Goal: Information Seeking & Learning: Learn about a topic

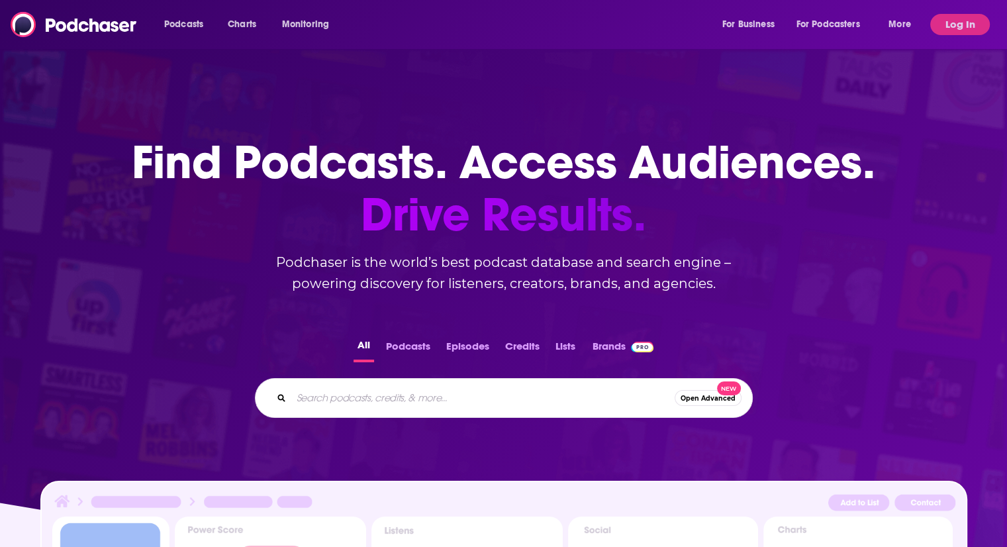
click at [403, 393] on input "Search podcasts, credits, & more..." at bounding box center [482, 397] width 383 height 21
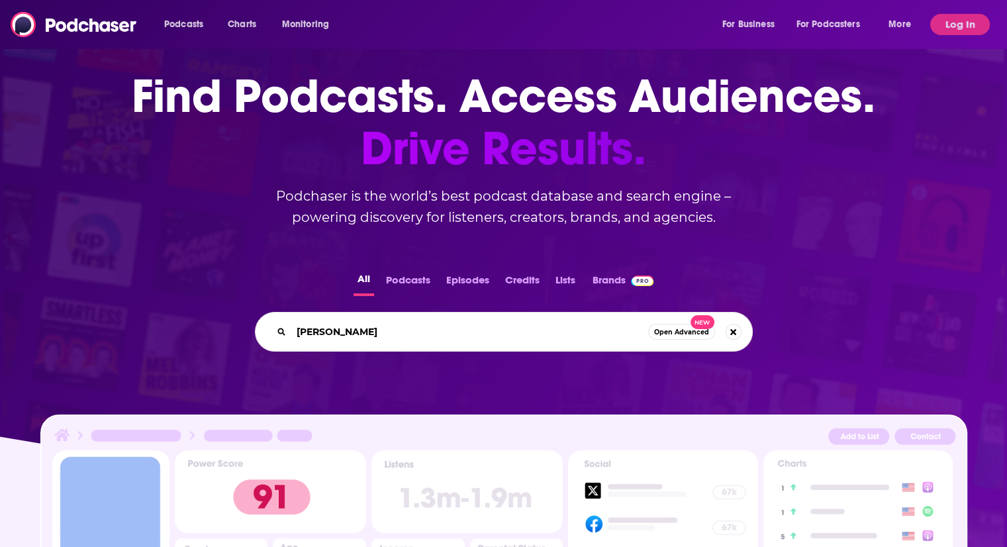
type input "[PERSON_NAME]"
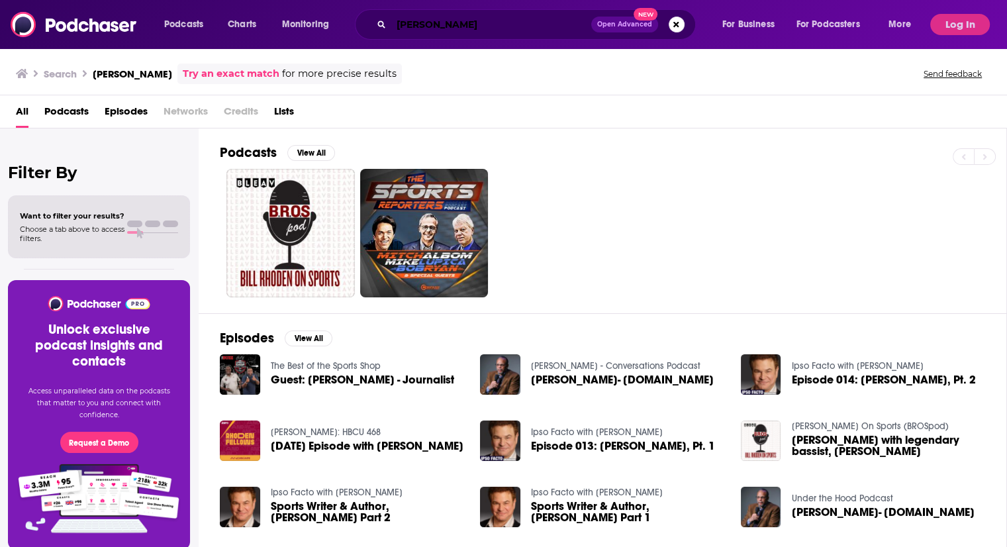
click at [486, 23] on input "[PERSON_NAME]" at bounding box center [491, 24] width 200 height 21
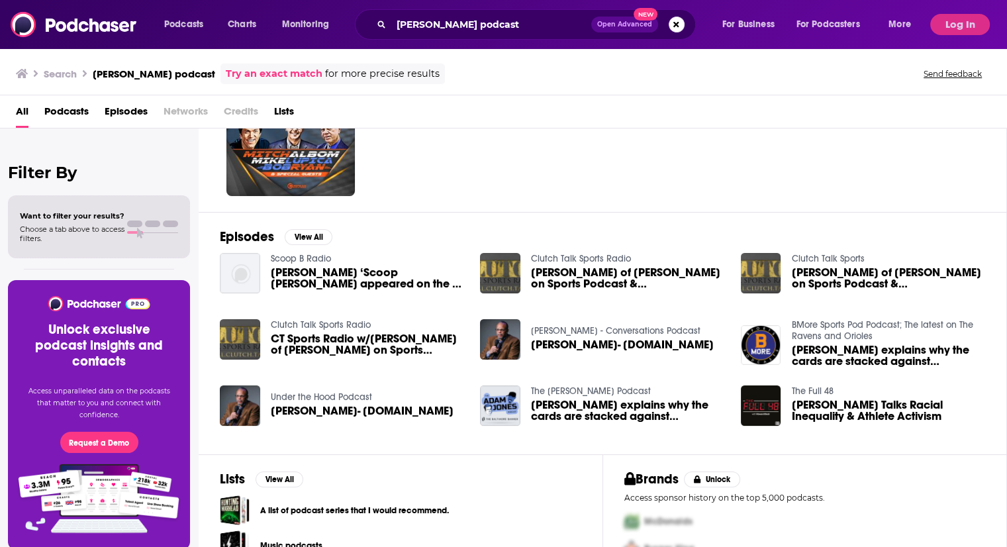
scroll to position [132, 0]
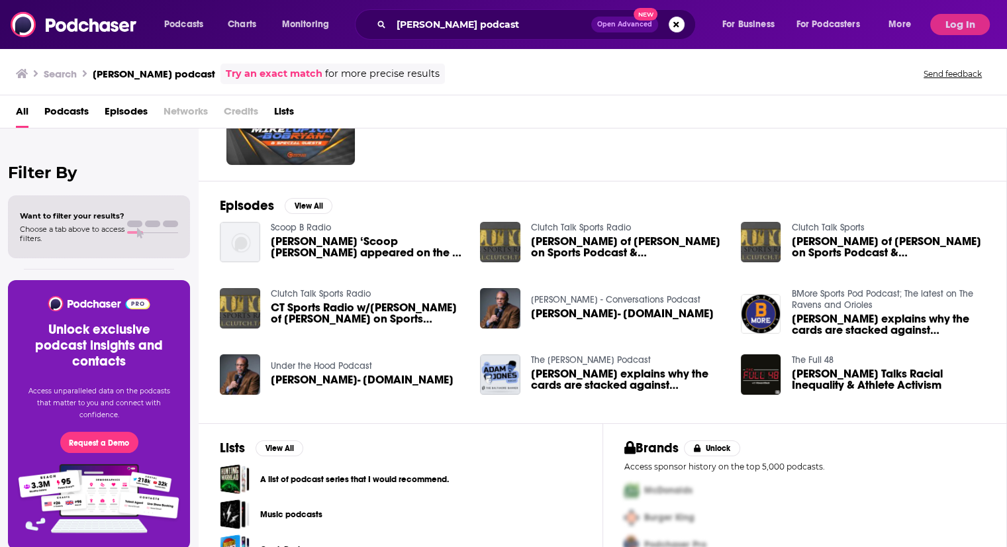
click at [375, 371] on div "Under the Hood Podcast [PERSON_NAME]- [DOMAIN_NAME]" at bounding box center [362, 374] width 183 height 41
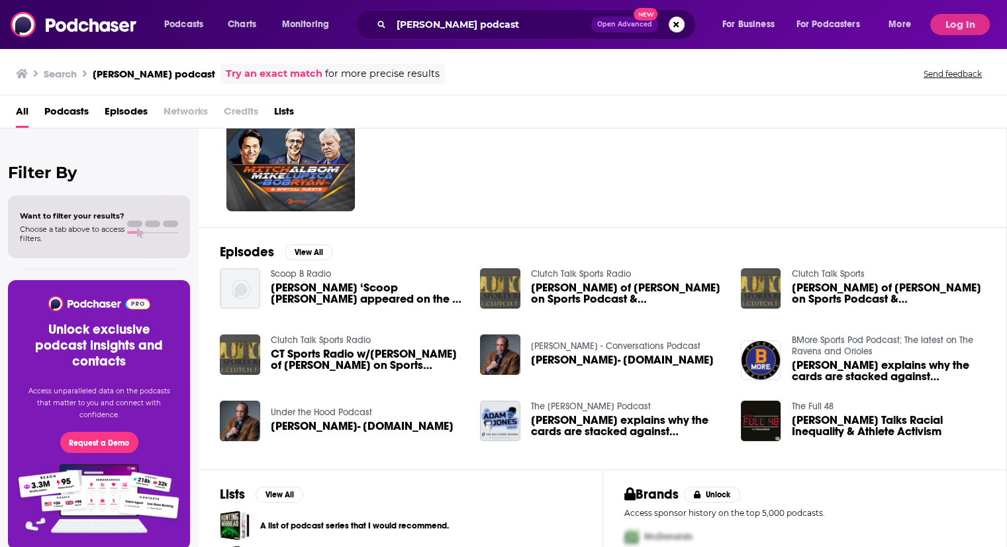
scroll to position [0, 0]
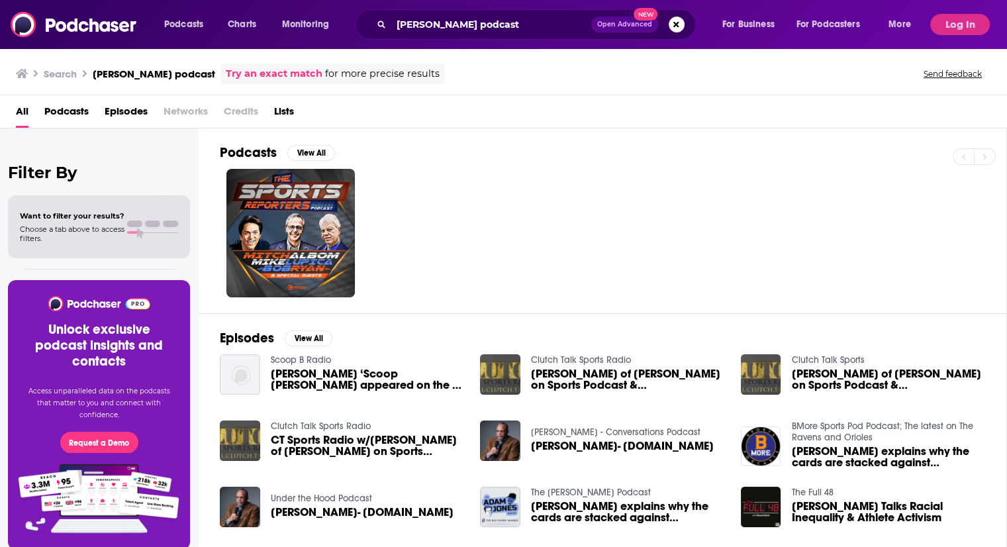
click at [487, 9] on div "Podcasts Charts Monitoring [PERSON_NAME] podcast Open Advanced New For Business…" at bounding box center [503, 24] width 1007 height 49
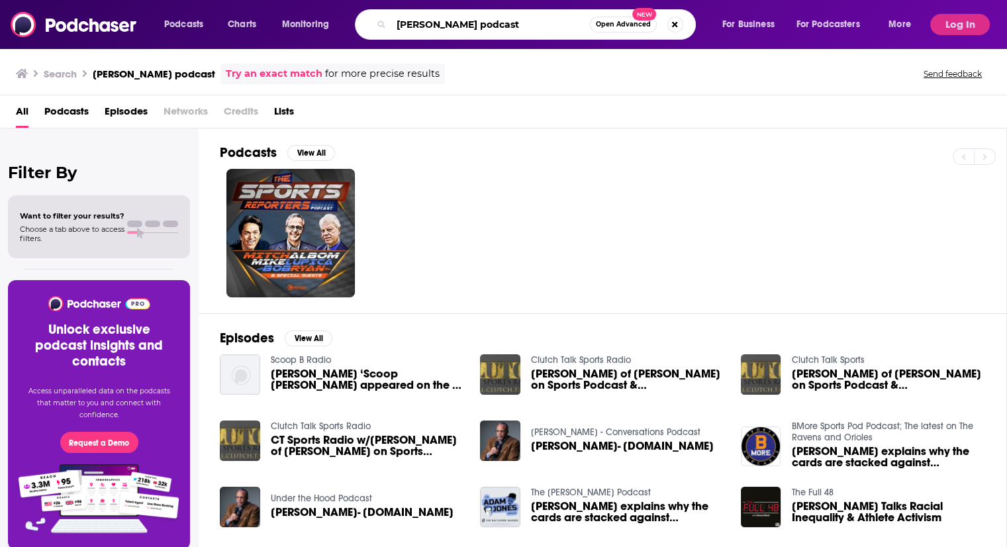
click at [493, 19] on input "[PERSON_NAME] podcast" at bounding box center [490, 24] width 199 height 21
type input "[PERSON_NAME]"
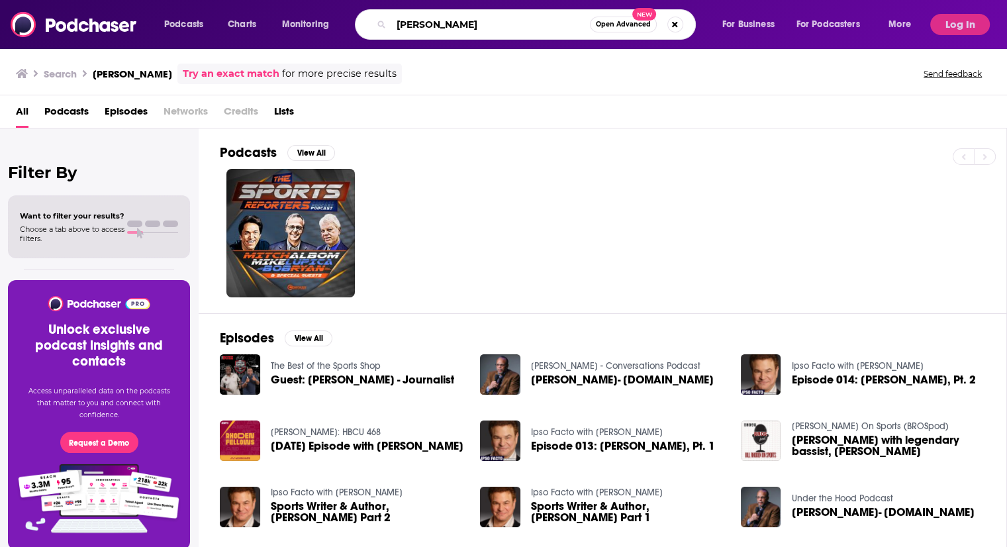
click at [421, 27] on input "[PERSON_NAME]" at bounding box center [490, 24] width 199 height 21
type input "l"
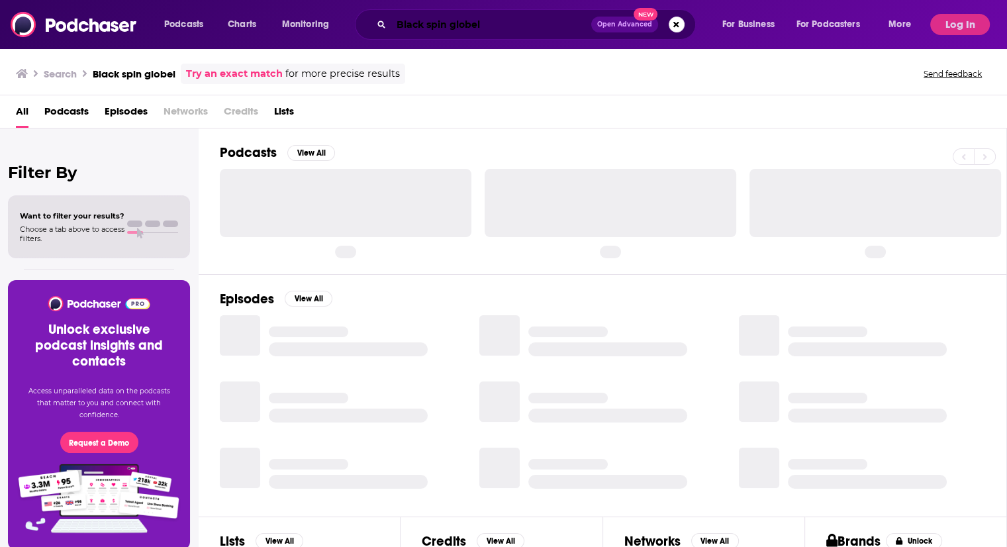
click at [479, 22] on input "Black spin globel" at bounding box center [491, 24] width 200 height 21
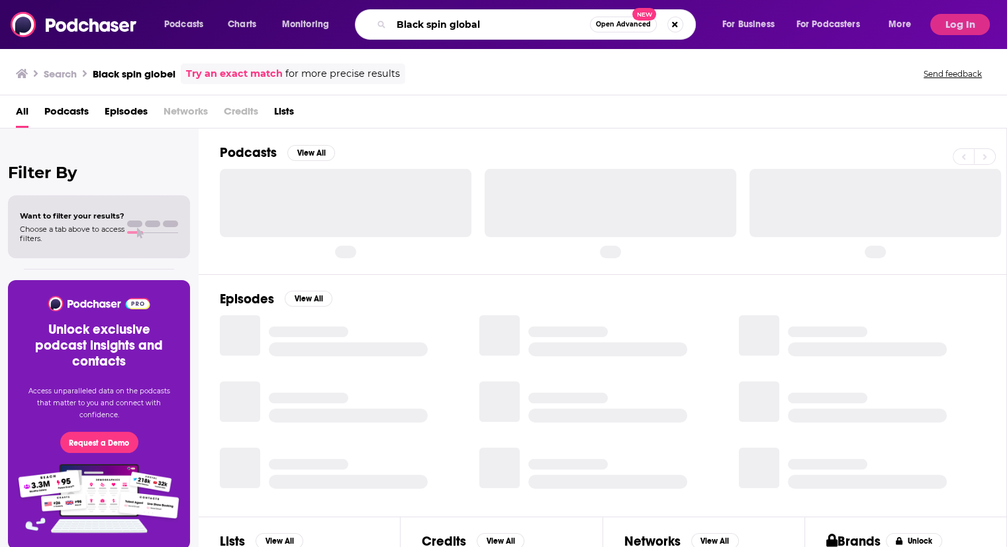
type input "Black spin global"
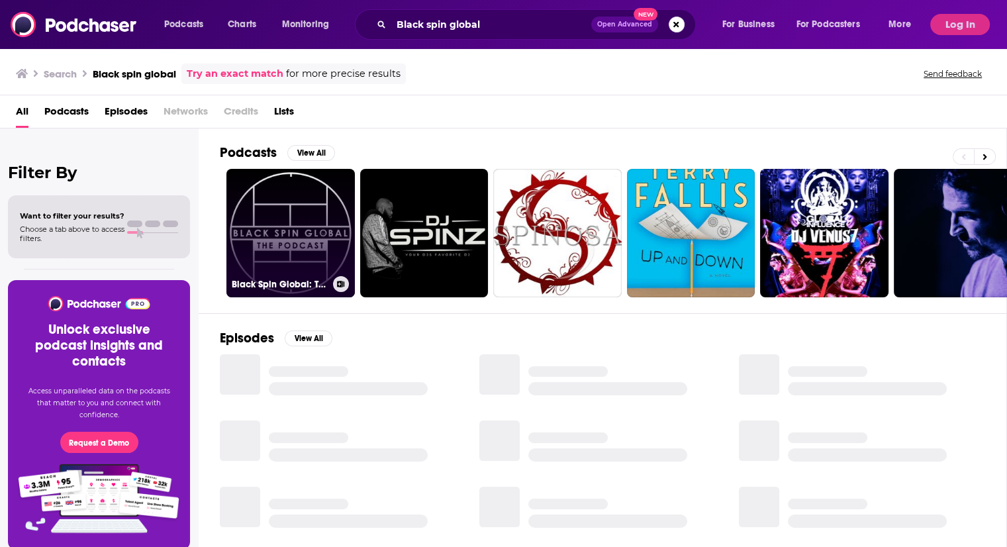
click at [338, 256] on link "Black Spin Global: The Podcast" at bounding box center [290, 233] width 128 height 128
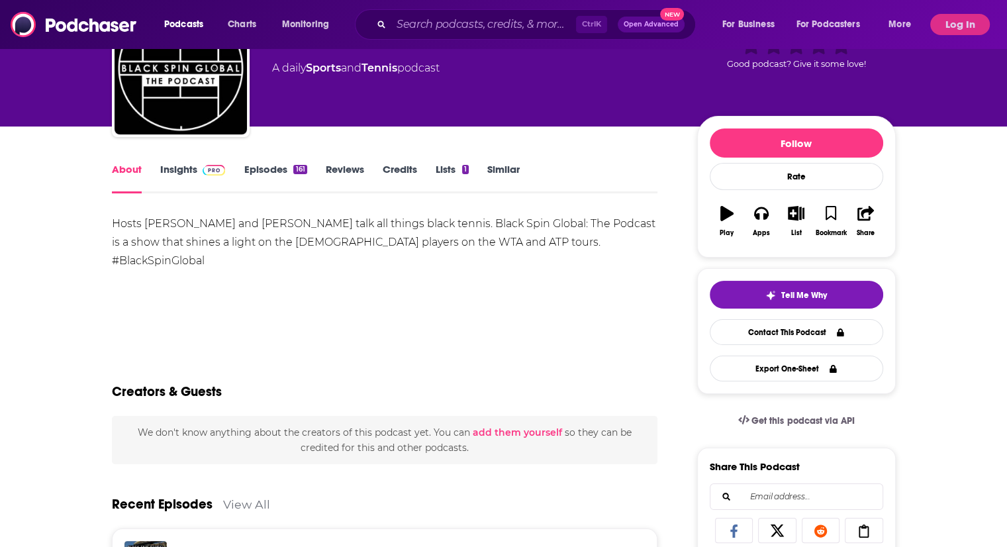
scroll to position [66, 0]
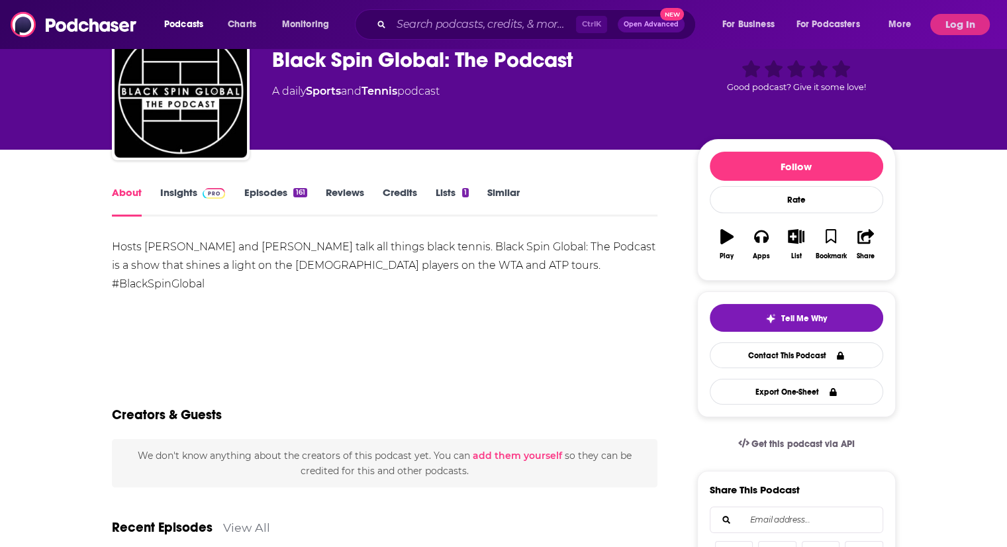
click at [190, 196] on link "Insights" at bounding box center [193, 201] width 66 height 30
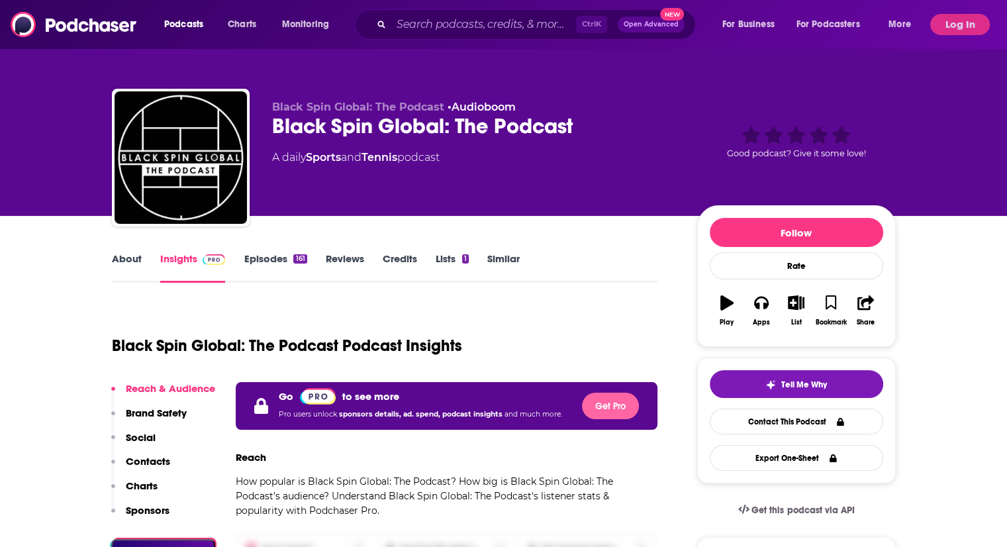
click at [620, 395] on button "Get Pro" at bounding box center [610, 406] width 57 height 26
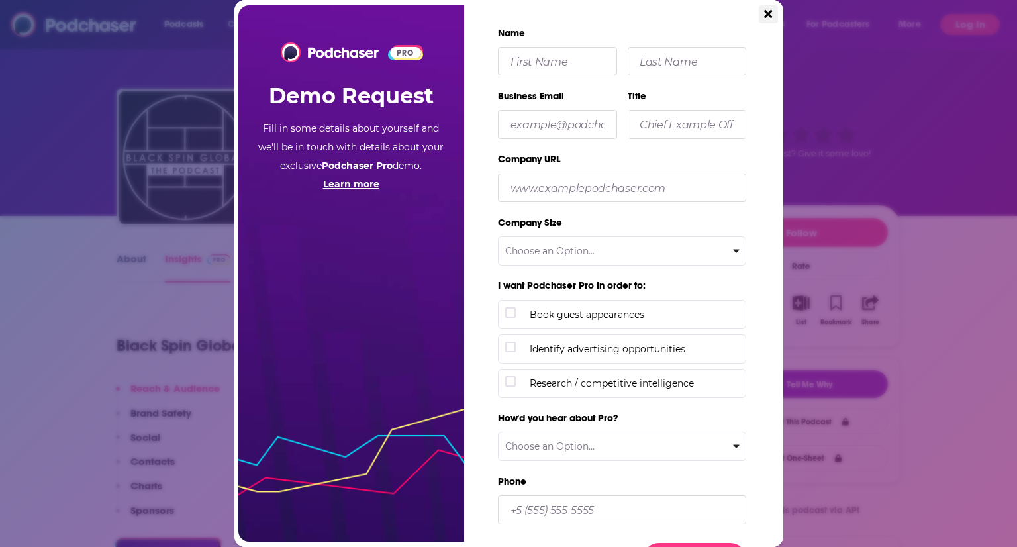
click at [765, 11] on icon "Close" at bounding box center [768, 14] width 8 height 8
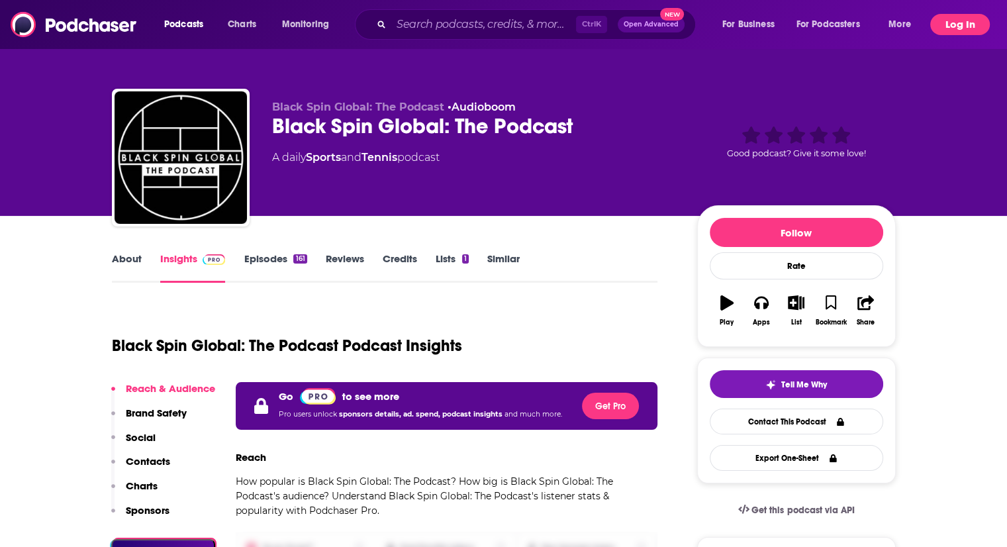
click at [965, 26] on button "Log In" at bounding box center [960, 24] width 60 height 21
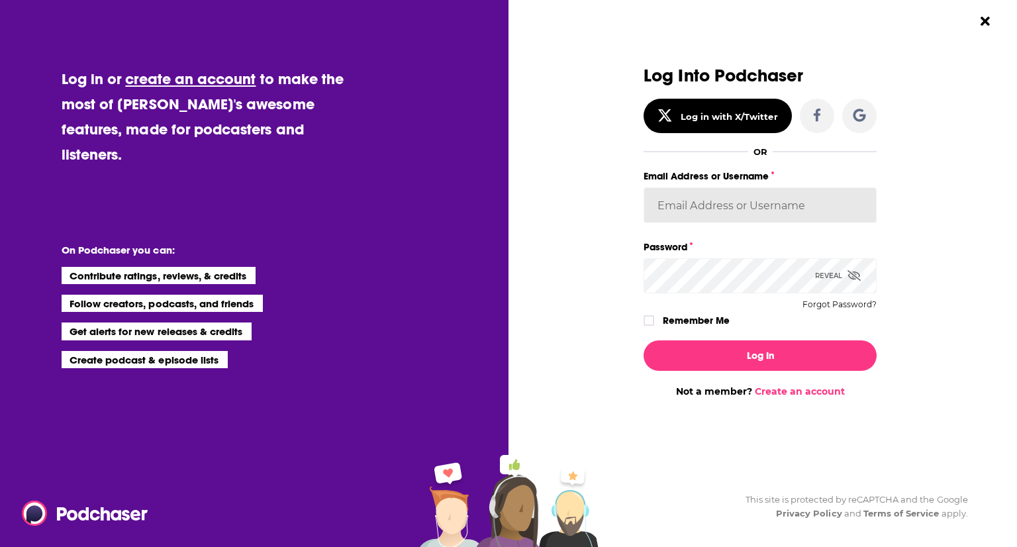
click at [685, 209] on input "Email Address or Username" at bounding box center [760, 205] width 233 height 36
type input "[EMAIL_ADDRESS][DOMAIN_NAME]"
click at [644, 340] on button "Log In" at bounding box center [760, 355] width 233 height 30
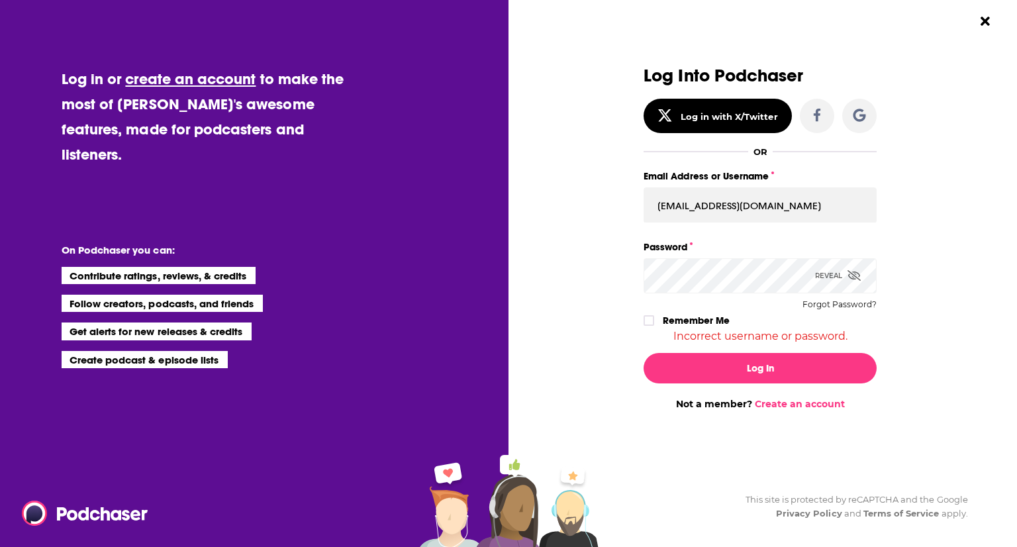
click at [851, 272] on icon "Dialog" at bounding box center [854, 275] width 13 height 11
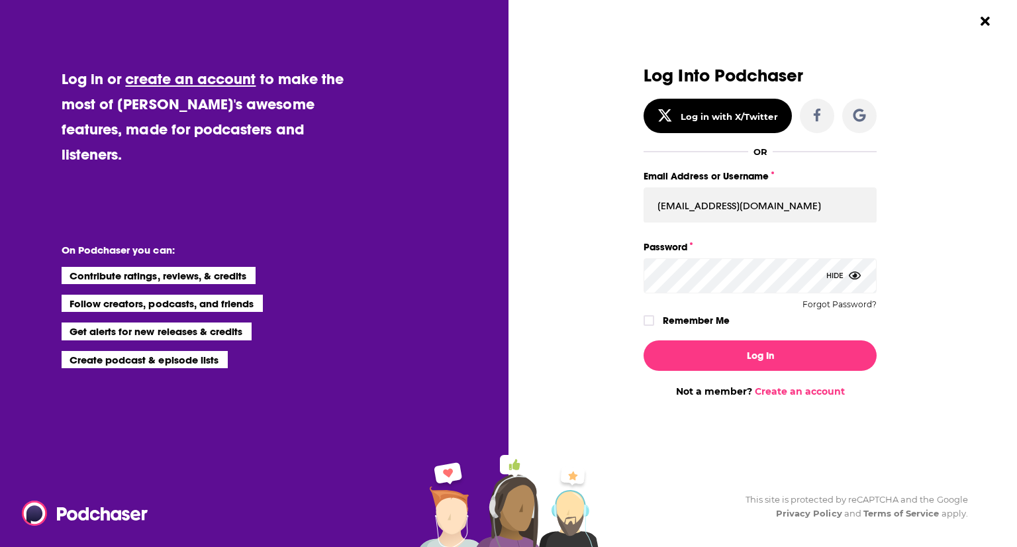
click at [644, 340] on button "Log In" at bounding box center [760, 355] width 233 height 30
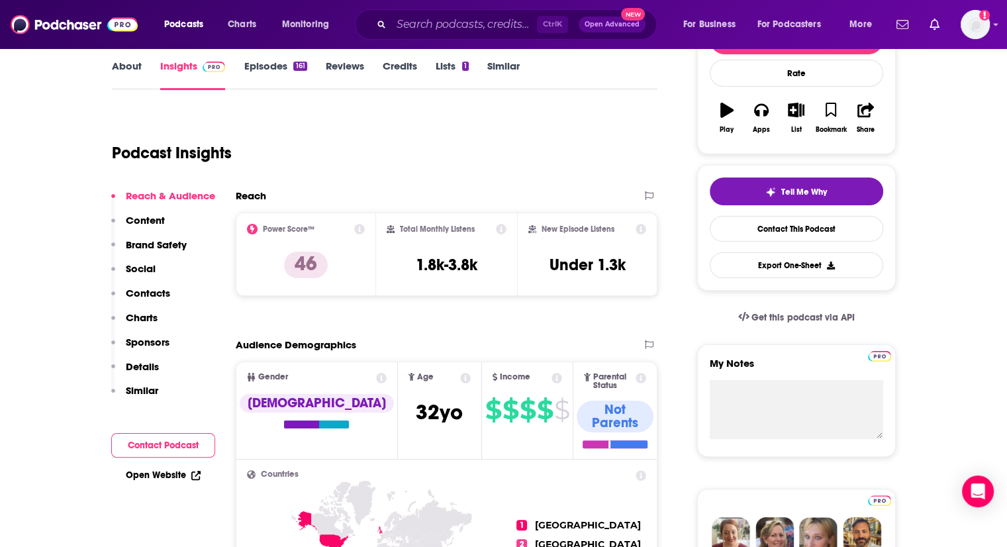
scroll to position [199, 0]
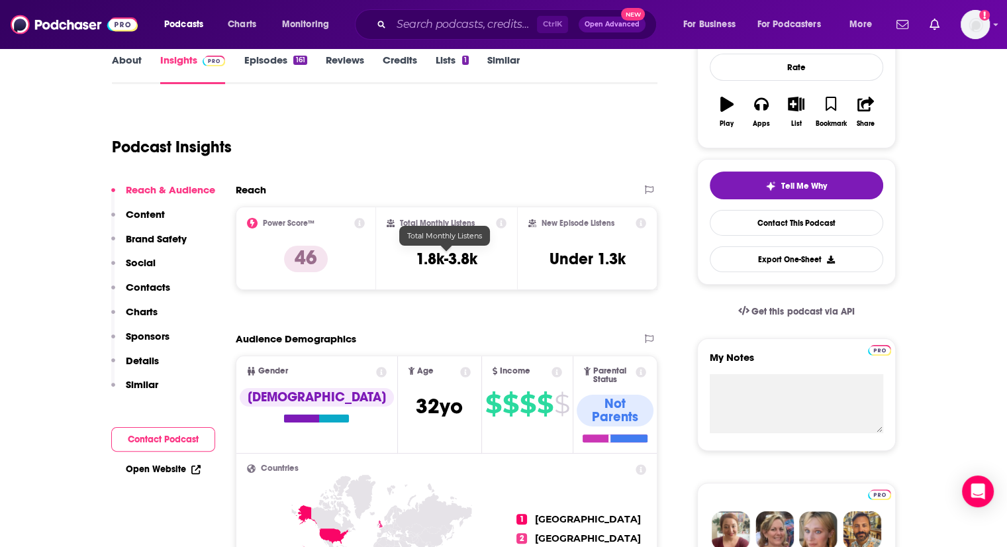
click at [462, 258] on h3 "1.8k-3.8k" at bounding box center [447, 259] width 62 height 20
click at [462, 257] on h3 "1.8k-3.8k" at bounding box center [447, 259] width 62 height 20
click at [460, 257] on h3 "1.8k-3.8k" at bounding box center [447, 259] width 62 height 20
click at [448, 273] on div "Total Monthly Listens 1.8k-3.8k" at bounding box center [447, 248] width 120 height 61
click at [450, 255] on h3 "1.8k-3.8k" at bounding box center [447, 259] width 62 height 20
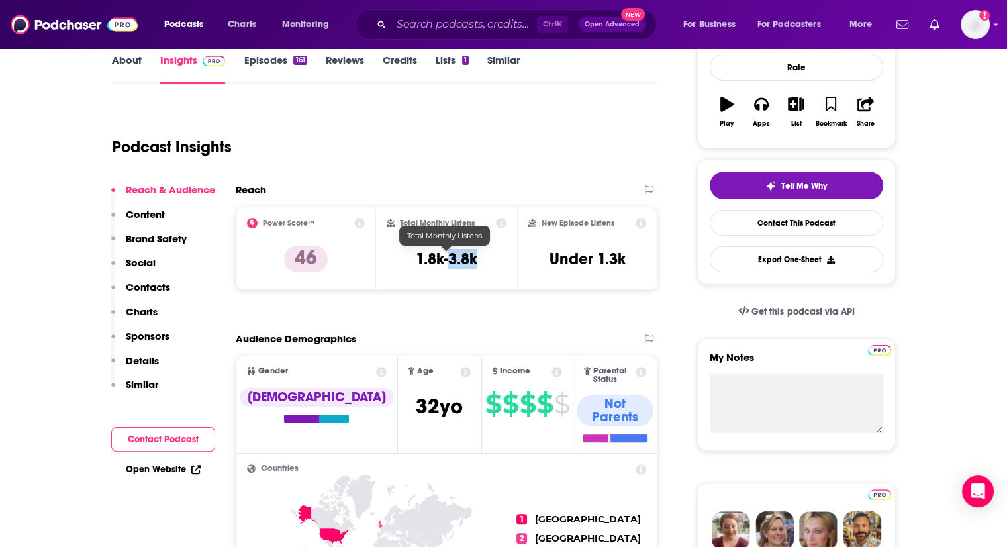
click at [450, 255] on h3 "1.8k-3.8k" at bounding box center [447, 259] width 62 height 20
copy div "1.8k-3.8k"
click at [603, 267] on h3 "Under 1.3k" at bounding box center [588, 259] width 76 height 20
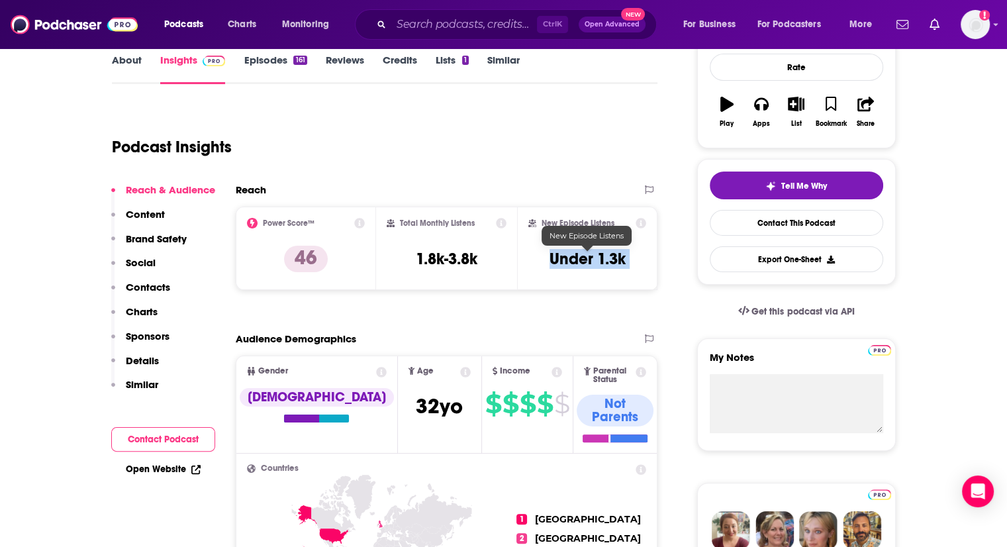
click at [603, 266] on h3 "Under 1.3k" at bounding box center [588, 259] width 76 height 20
copy div "Under 1.3k Export One-Sheet"
click at [459, 19] on input "Search podcasts, credits, & more..." at bounding box center [464, 24] width 146 height 21
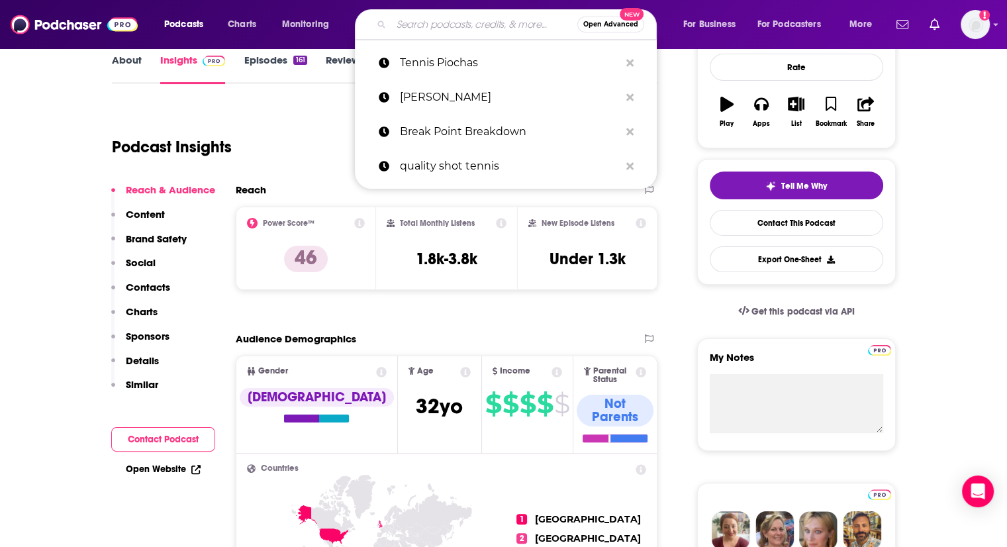
type input "R"
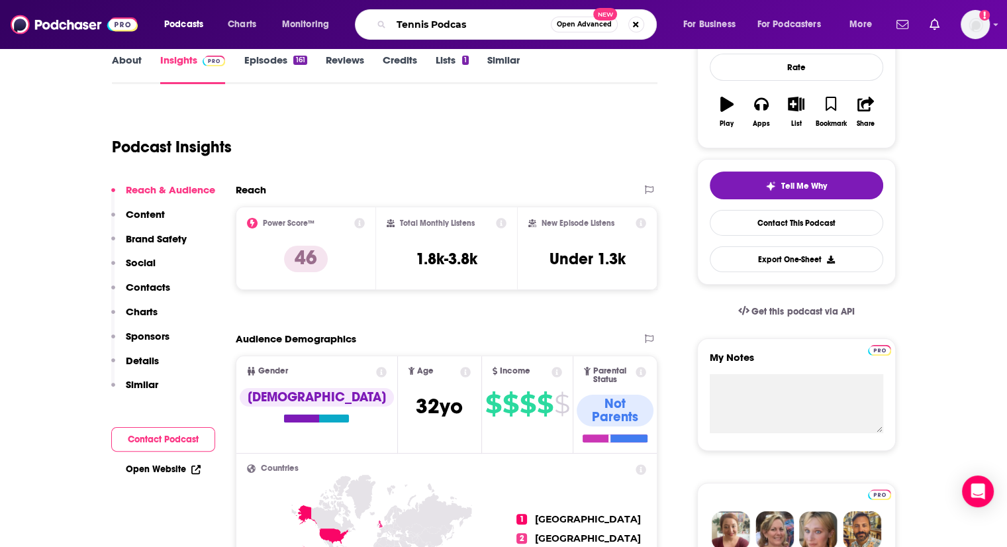
type input "Tennis Podcast"
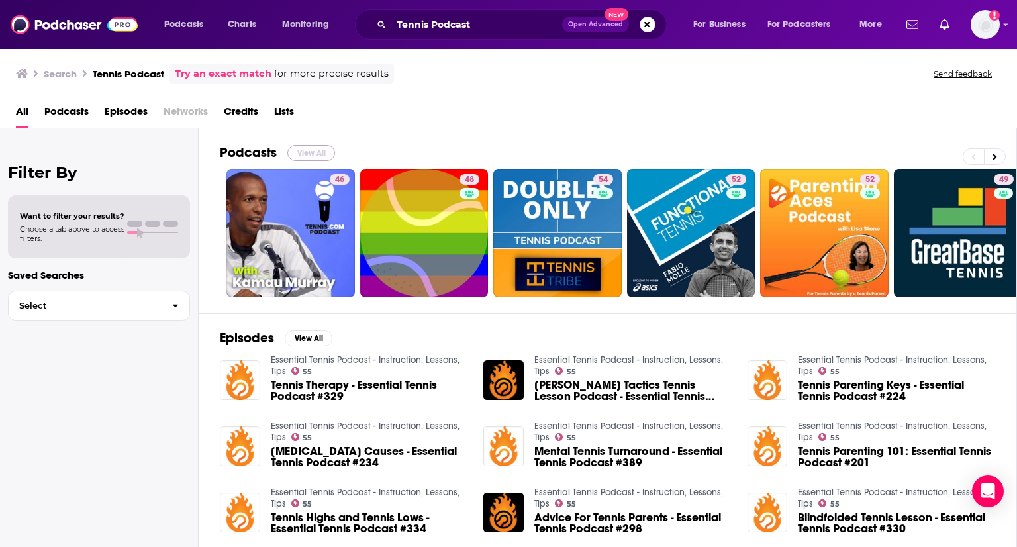
click at [307, 154] on button "View All" at bounding box center [311, 153] width 48 height 16
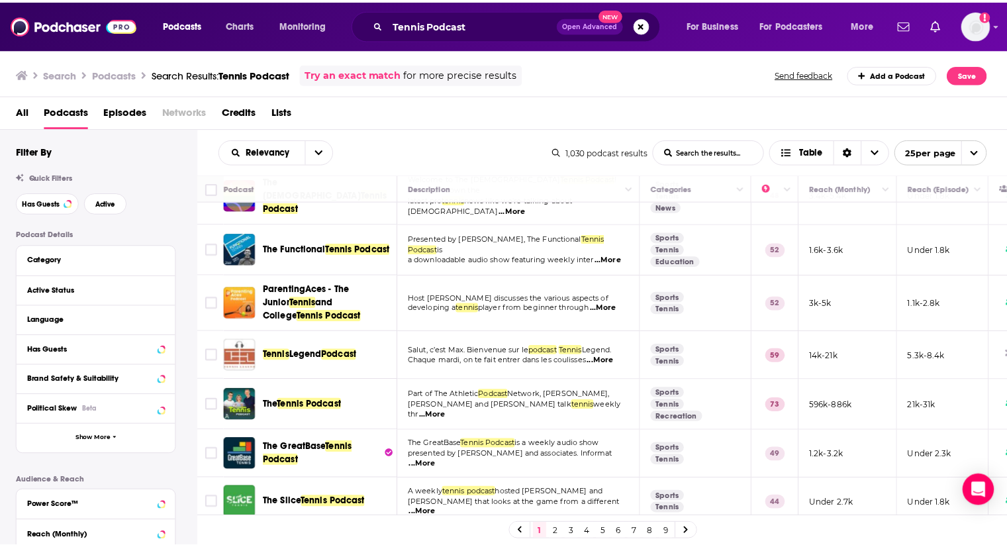
scroll to position [199, 0]
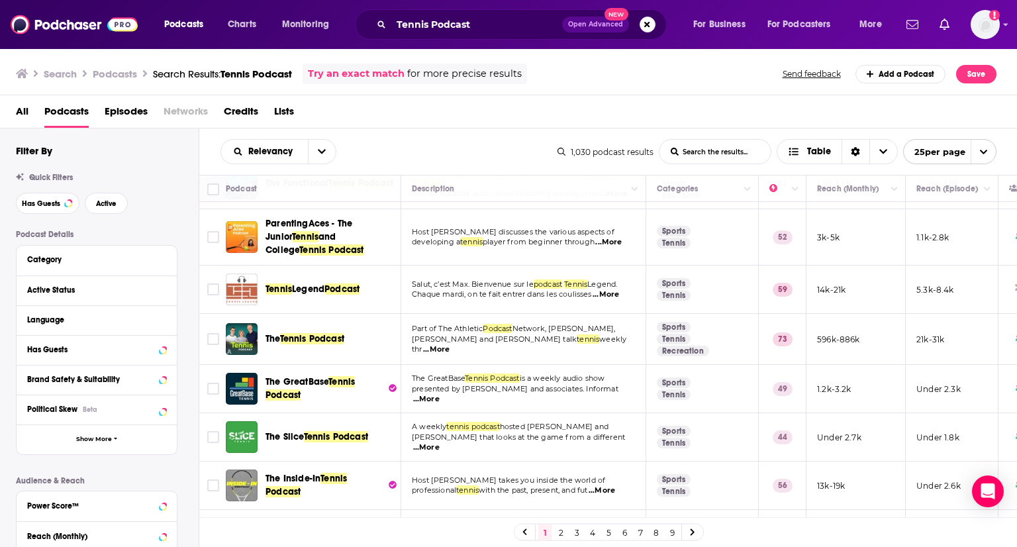
click at [310, 333] on span "Tennis Podcast" at bounding box center [312, 338] width 64 height 11
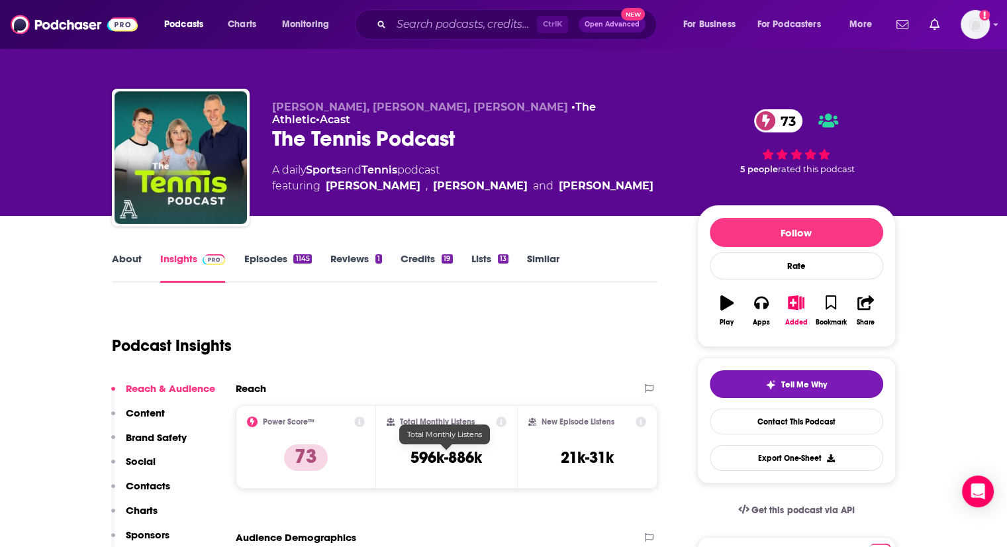
click at [416, 462] on h3 "596k-886k" at bounding box center [447, 458] width 72 height 20
copy div "596k-886k"
click at [585, 464] on h3 "21k-31k" at bounding box center [587, 458] width 53 height 20
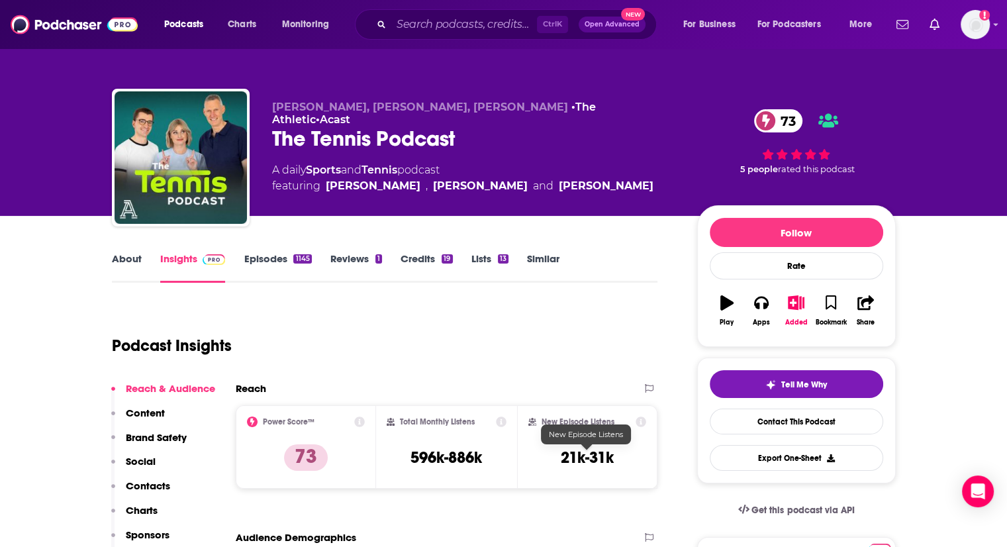
click at [585, 464] on h3 "21k-31k" at bounding box center [587, 458] width 53 height 20
copy div "21k-31k Export One-Sheet"
click at [440, 26] on input "Search podcasts, credits, & more..." at bounding box center [464, 24] width 146 height 21
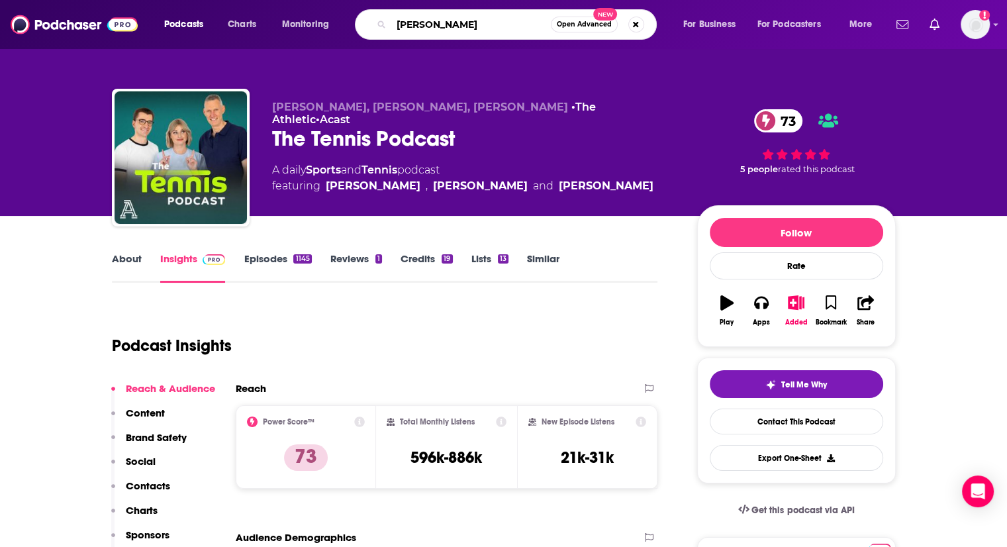
type input "[PERSON_NAME]"
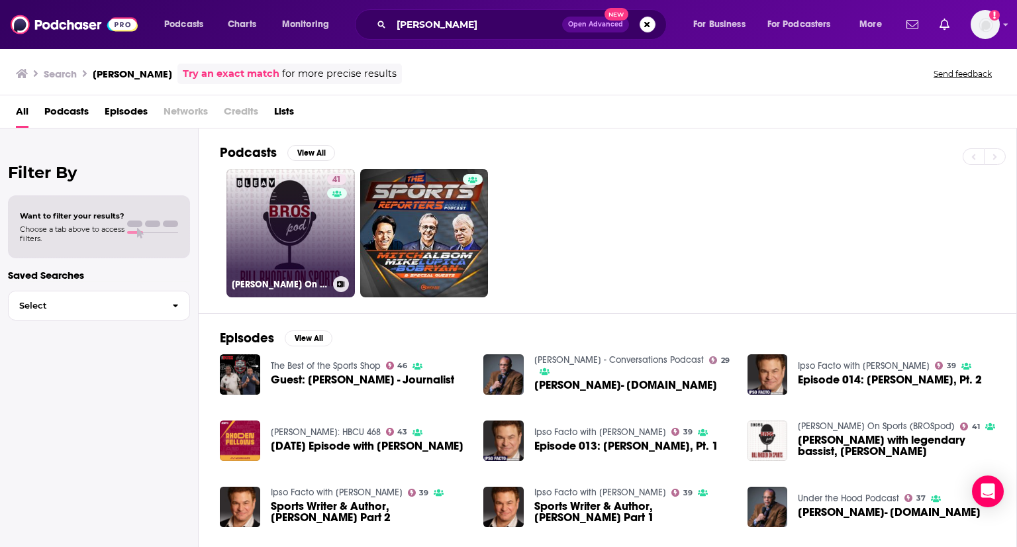
click at [301, 197] on link "41 [PERSON_NAME] On Sports (BROSpod)" at bounding box center [290, 233] width 128 height 128
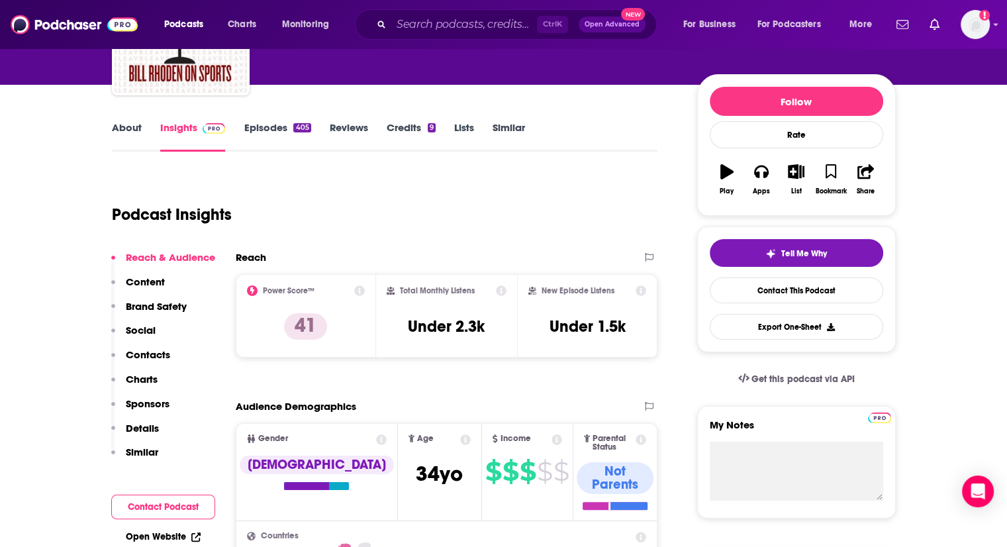
scroll to position [132, 0]
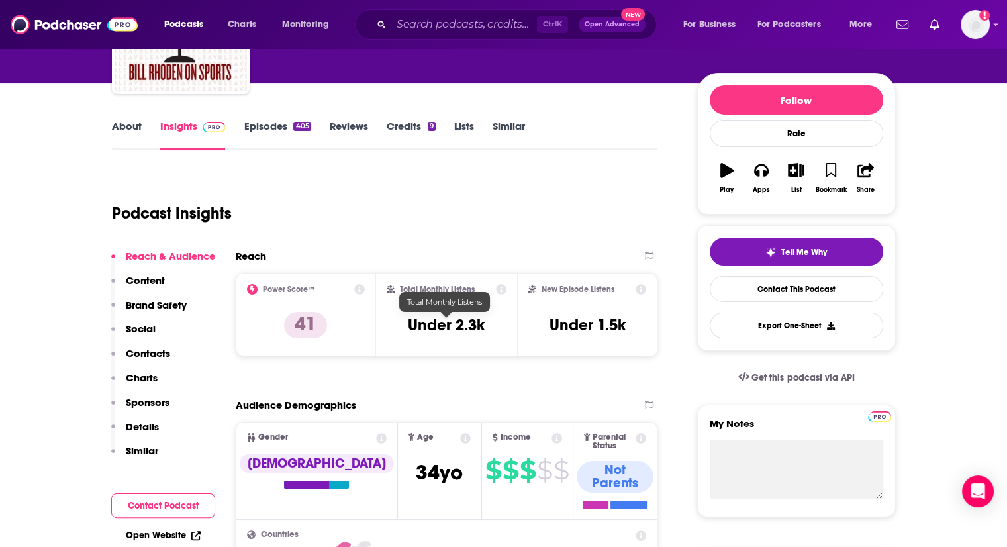
click at [463, 321] on h3 "Under 2.3k" at bounding box center [446, 325] width 77 height 20
copy div "Under 2.3k"
click at [570, 328] on h3 "Under 1.5k" at bounding box center [588, 325] width 76 height 20
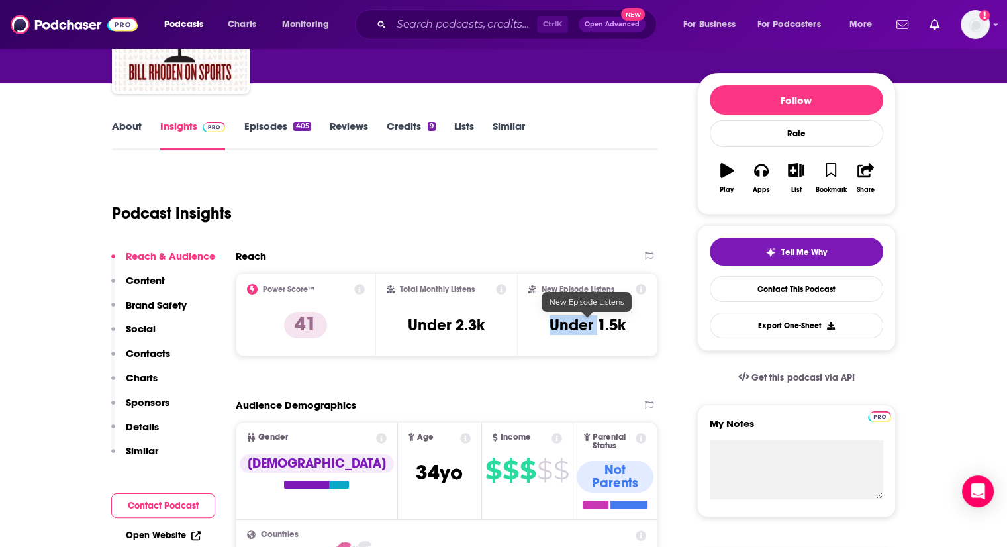
click at [570, 328] on h3 "Under 1.5k" at bounding box center [588, 325] width 76 height 20
copy div "Under 1.5k Export One-Sheet"
drag, startPoint x: 434, startPoint y: 7, endPoint x: 434, endPoint y: 28, distance: 21.9
click at [434, 12] on div "Podcasts Charts Monitoring Ctrl K Open Advanced New For Business For Podcasters…" at bounding box center [503, 24] width 1007 height 49
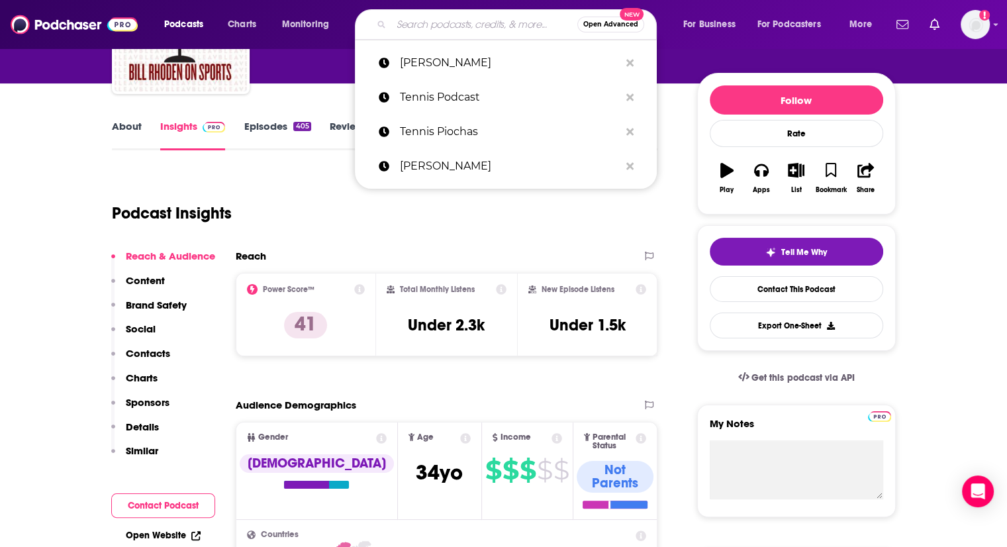
click at [435, 29] on input "Search podcasts, credits, & more..." at bounding box center [484, 24] width 186 height 21
paste input "CUSP SHOW [GEOGRAPHIC_DATA]"
type input "CUSP SHOW [GEOGRAPHIC_DATA]"
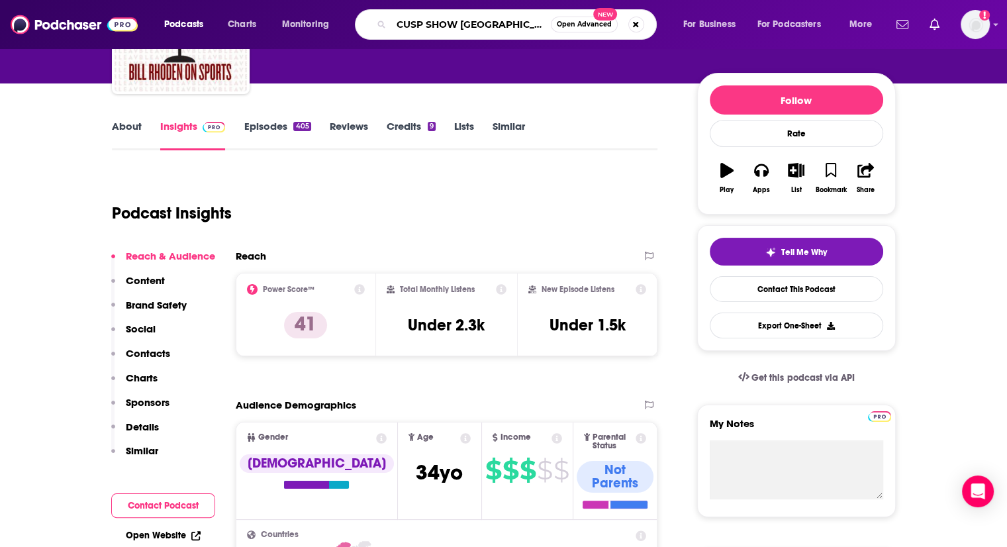
scroll to position [0, 30]
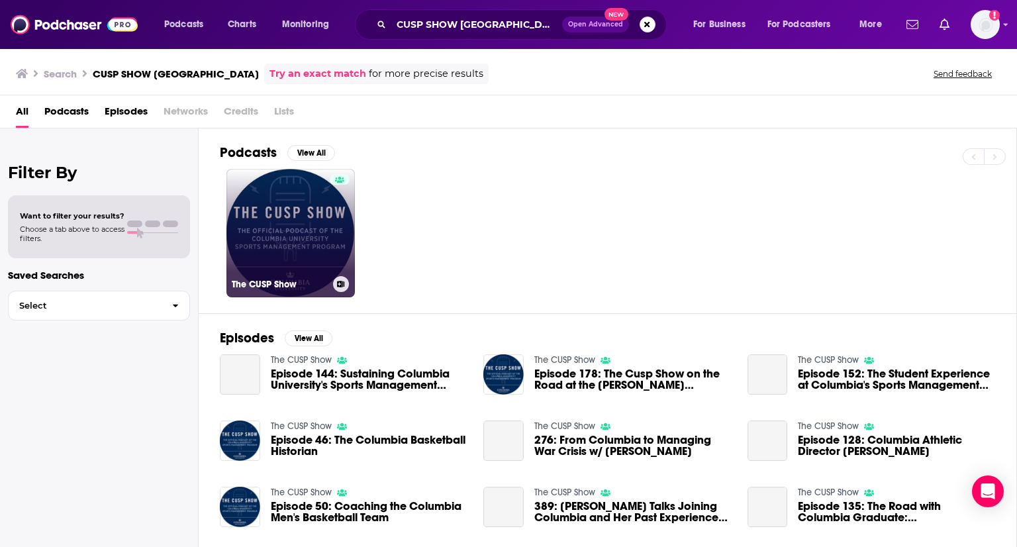
click at [326, 252] on link "The CUSP Show" at bounding box center [290, 233] width 128 height 128
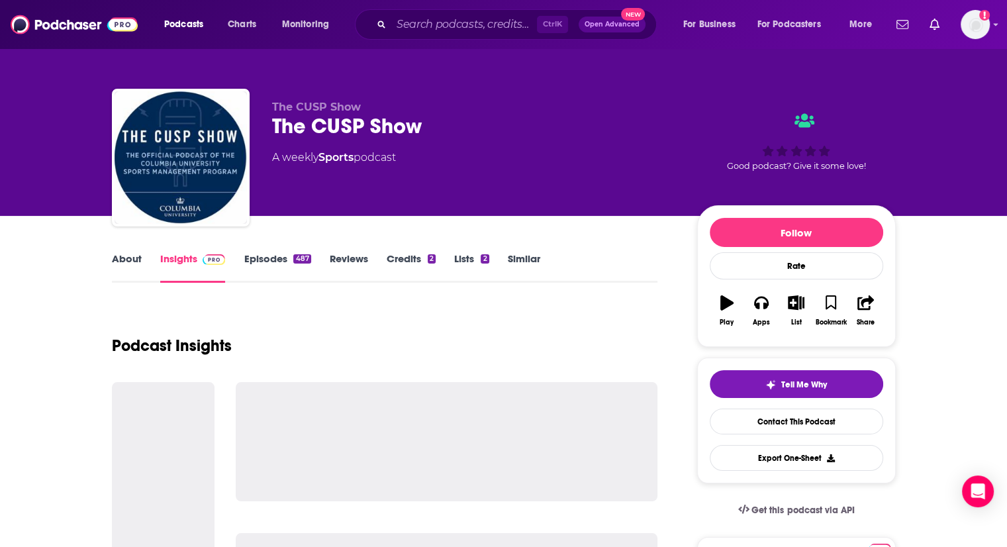
scroll to position [132, 0]
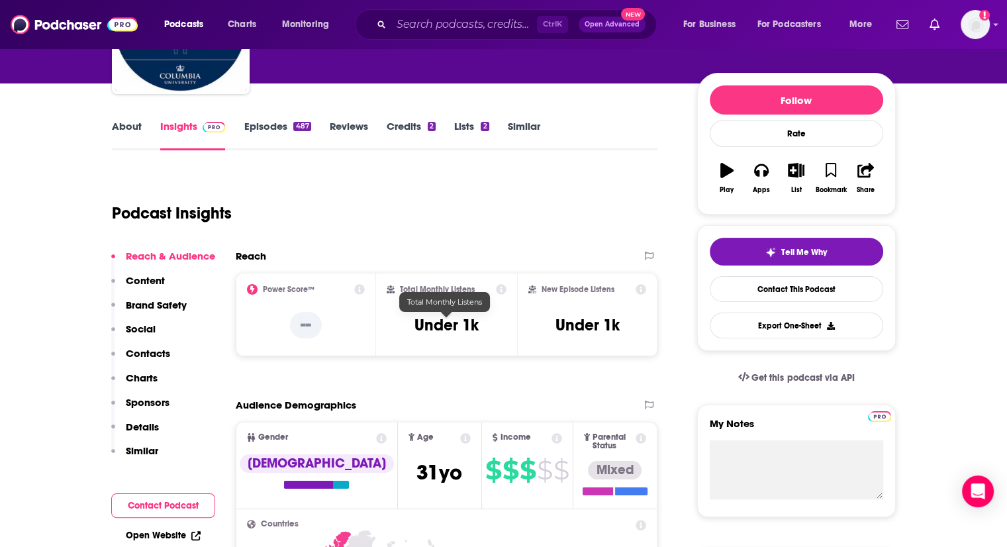
click at [428, 334] on div "Total Monthly Listens Under 1k" at bounding box center [447, 314] width 120 height 61
copy div "Under 1k"
click at [581, 332] on h3 "Under 1k" at bounding box center [588, 325] width 64 height 20
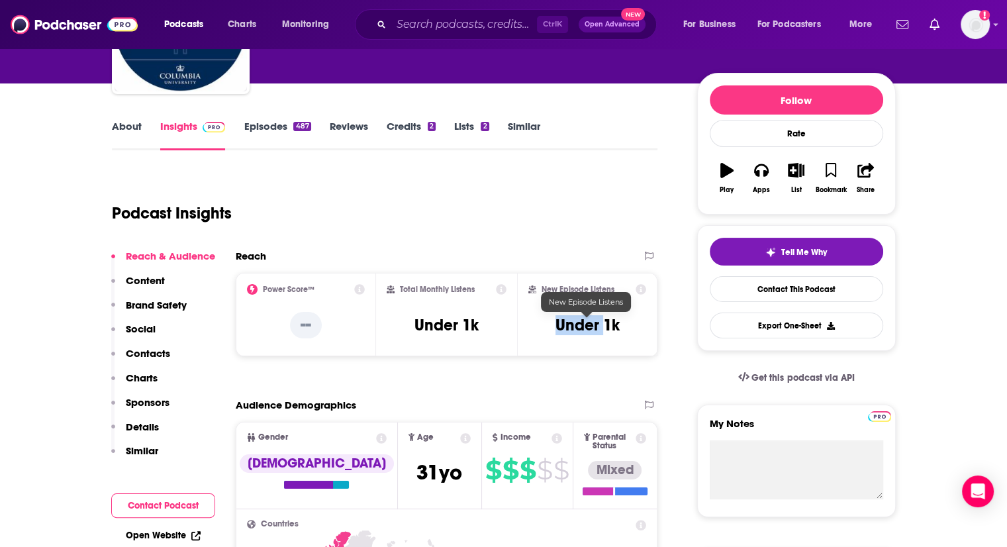
click at [581, 332] on h3 "Under 1k" at bounding box center [588, 325] width 64 height 20
copy div "Under 1k Export One-Sheet"
click at [495, 30] on input "Search podcasts, credits, & more..." at bounding box center [464, 24] width 146 height 21
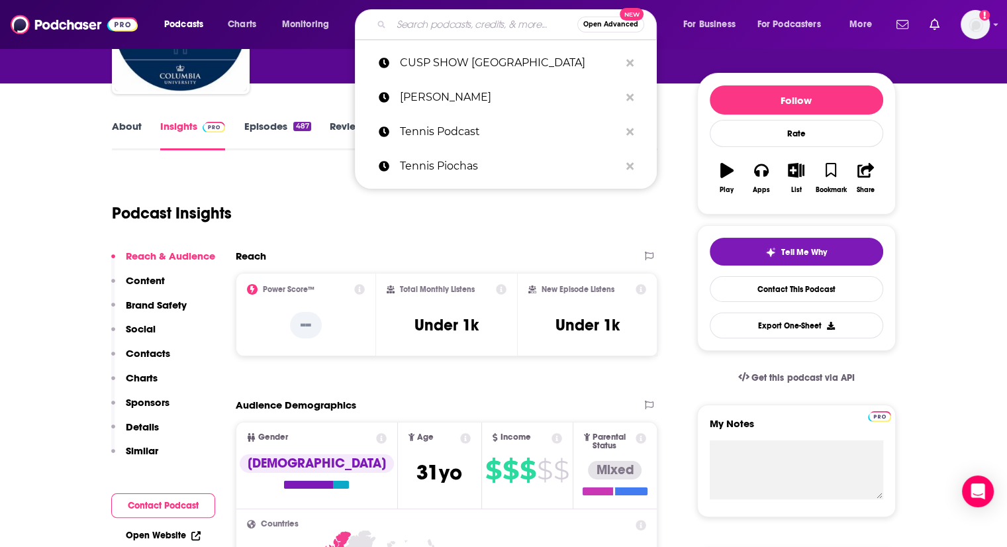
paste input "[PERSON_NAME] show"
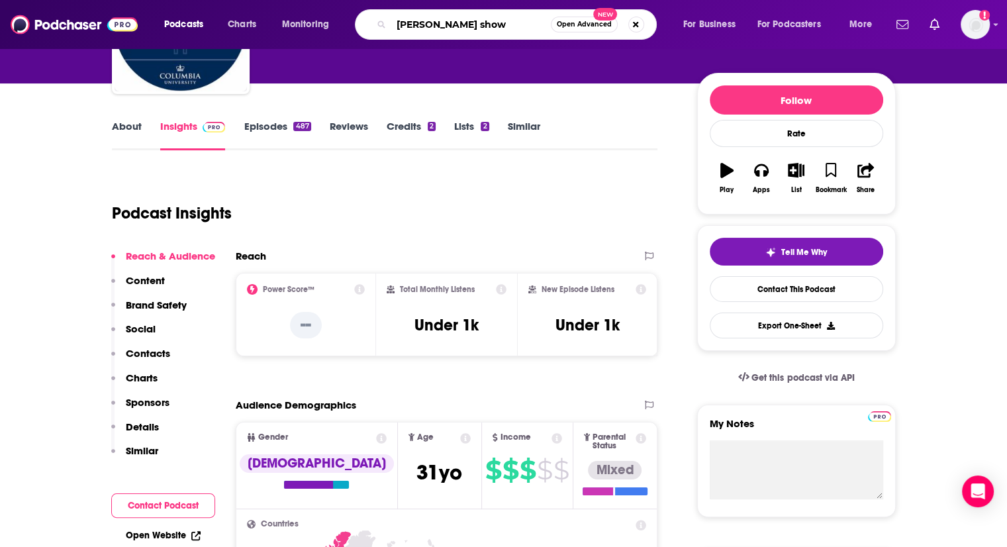
type input "[PERSON_NAME] show"
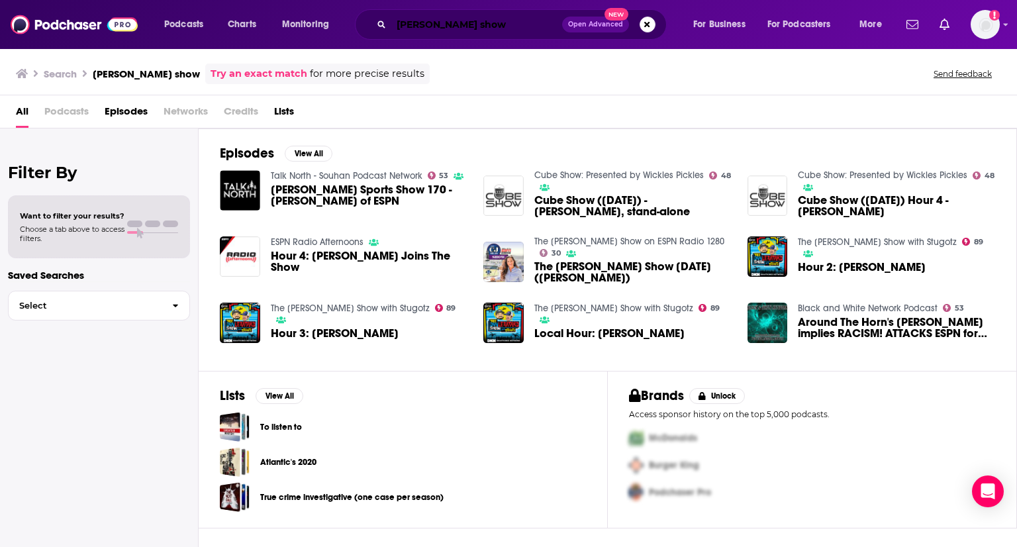
click at [477, 27] on input "[PERSON_NAME] show" at bounding box center [476, 24] width 171 height 21
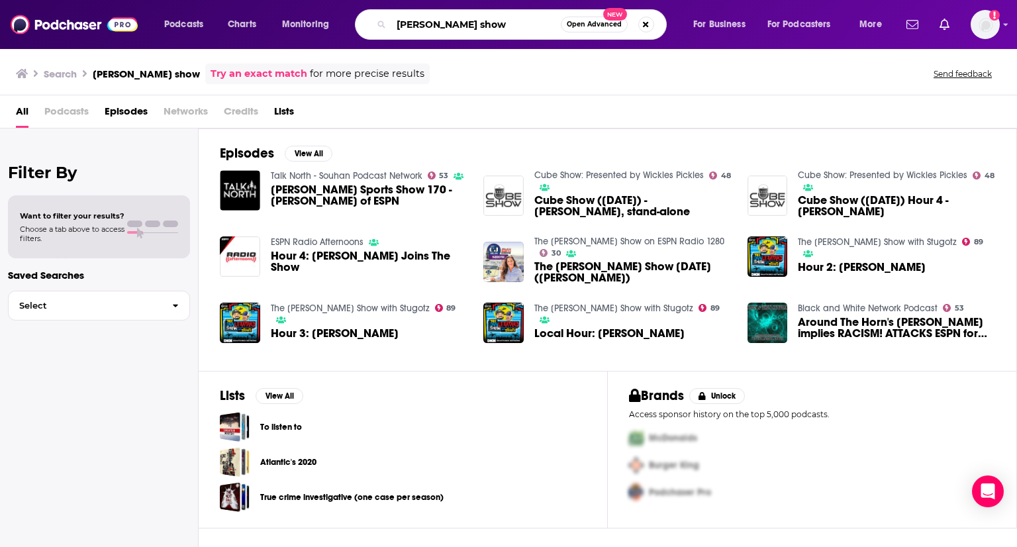
click at [477, 27] on input "[PERSON_NAME] show" at bounding box center [476, 24] width 170 height 21
type input "[PERSON_NAME]"
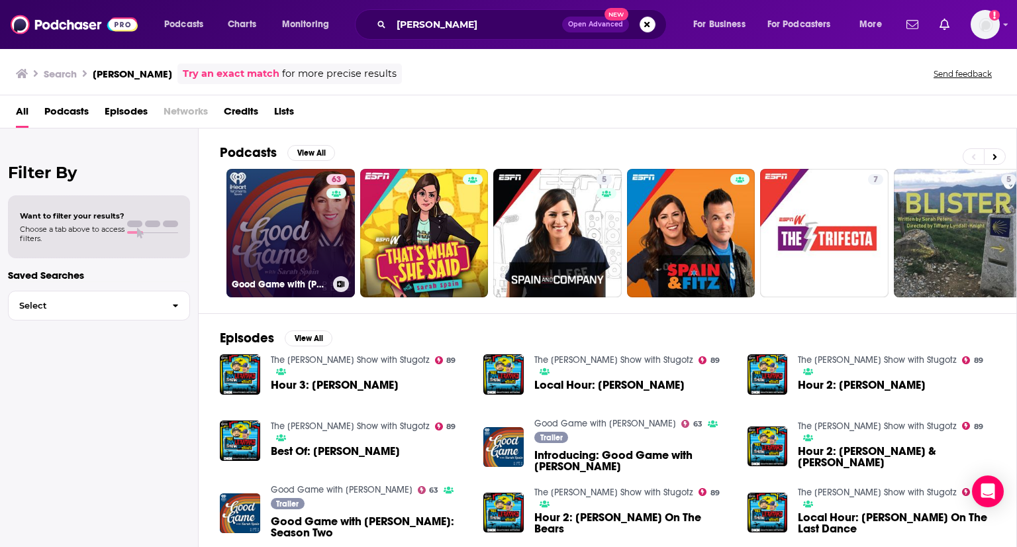
click at [311, 228] on link "63 Good Game with [PERSON_NAME]" at bounding box center [290, 233] width 128 height 128
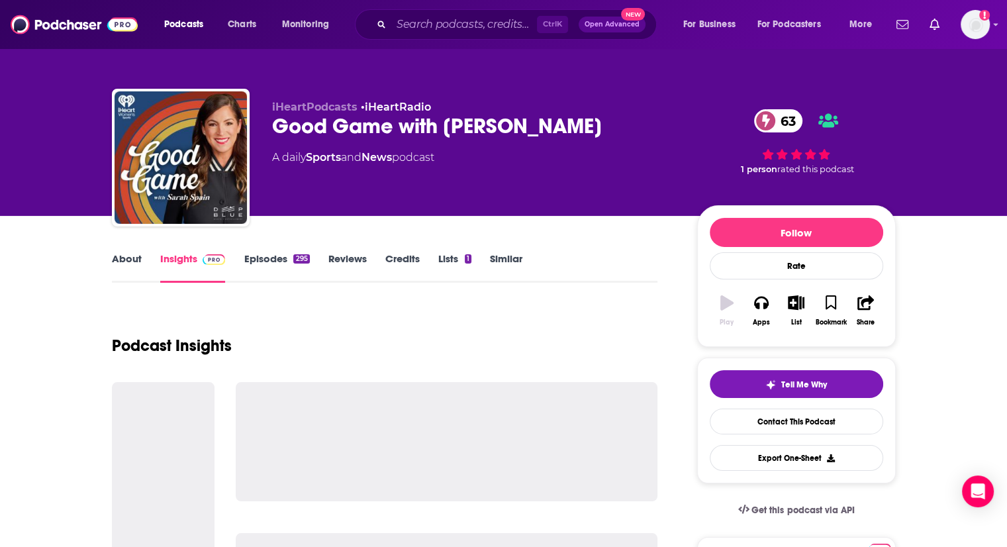
click at [415, 120] on div "Good Game with [PERSON_NAME] 63" at bounding box center [474, 126] width 404 height 26
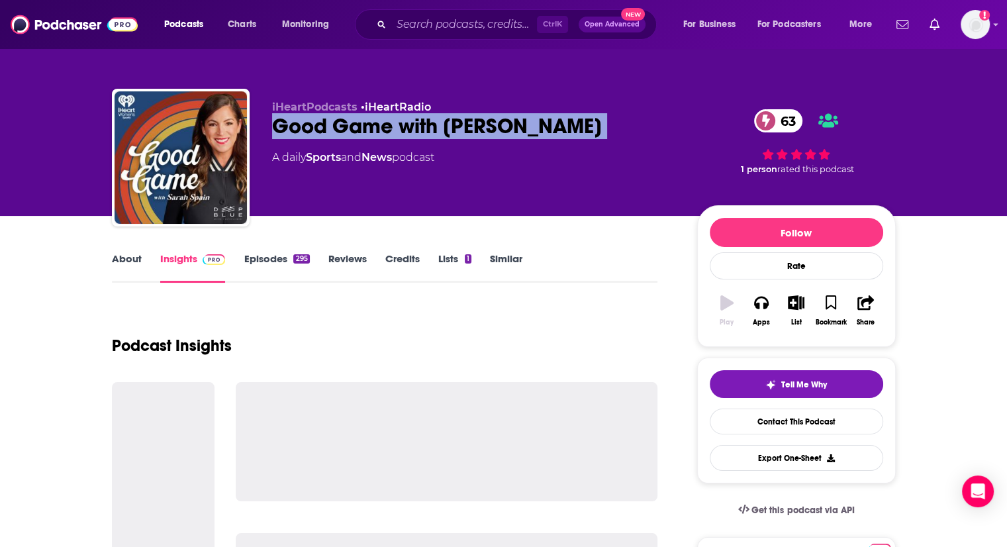
click at [415, 120] on div "Good Game with [PERSON_NAME] 63" at bounding box center [474, 126] width 404 height 26
copy div "Good Game with [PERSON_NAME] 63"
click at [199, 260] on span at bounding box center [211, 258] width 28 height 13
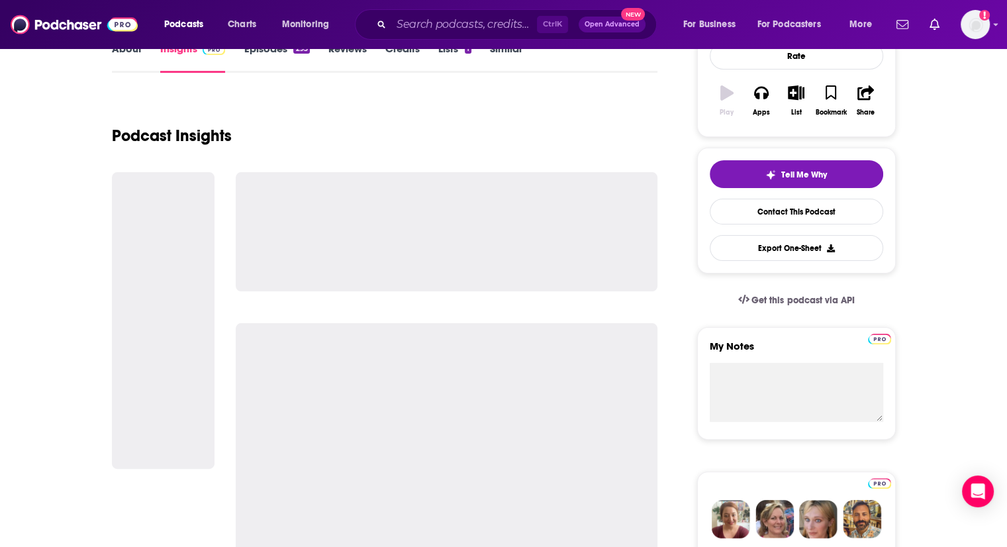
scroll to position [132, 0]
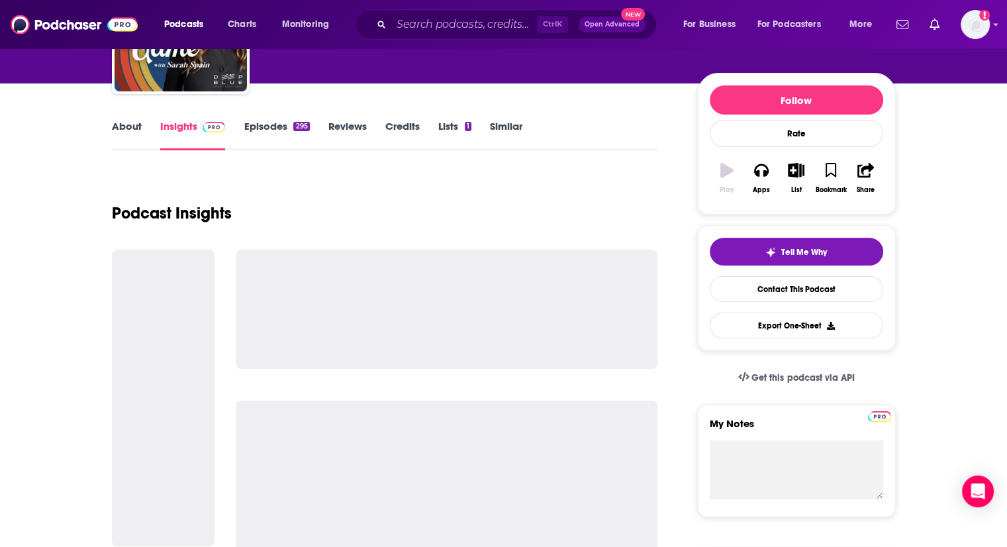
click at [293, 128] on div "295" at bounding box center [301, 126] width 16 height 9
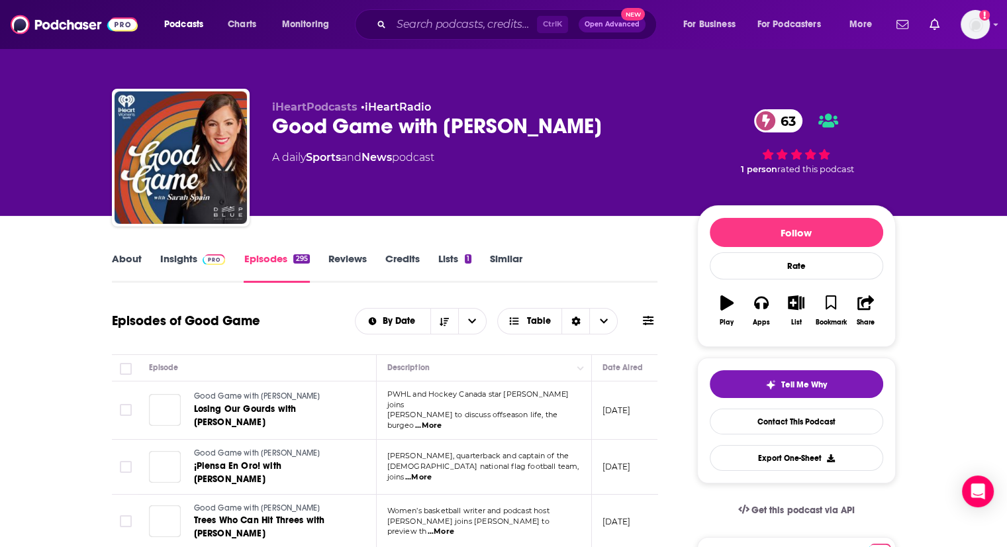
click at [189, 256] on link "Insights" at bounding box center [193, 267] width 66 height 30
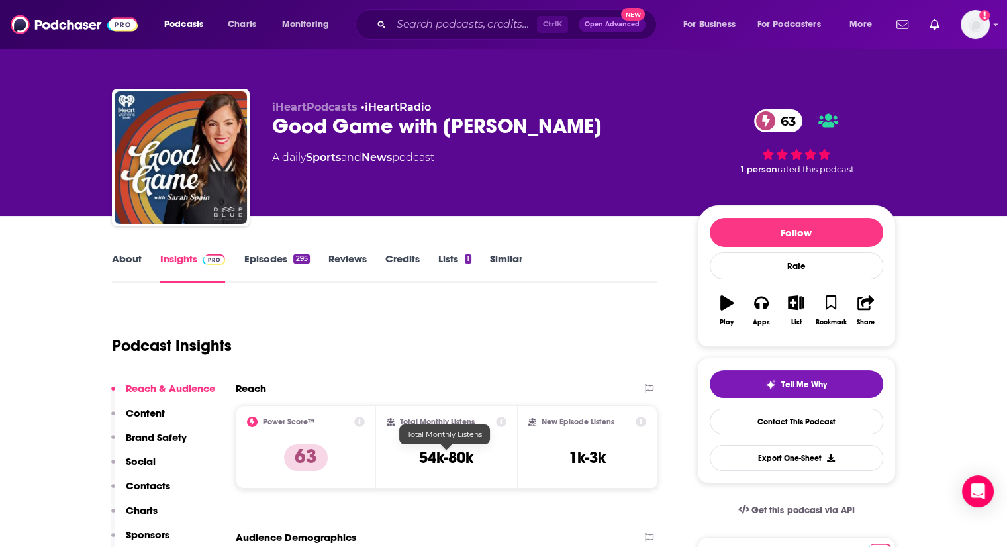
click at [477, 452] on div "Total Monthly Listens 54k-80k" at bounding box center [447, 446] width 120 height 61
drag, startPoint x: 473, startPoint y: 452, endPoint x: 467, endPoint y: 456, distance: 7.2
click at [469, 455] on h3 "54k-80k" at bounding box center [446, 458] width 54 height 20
click at [467, 456] on h3 "54k-80k" at bounding box center [446, 458] width 54 height 20
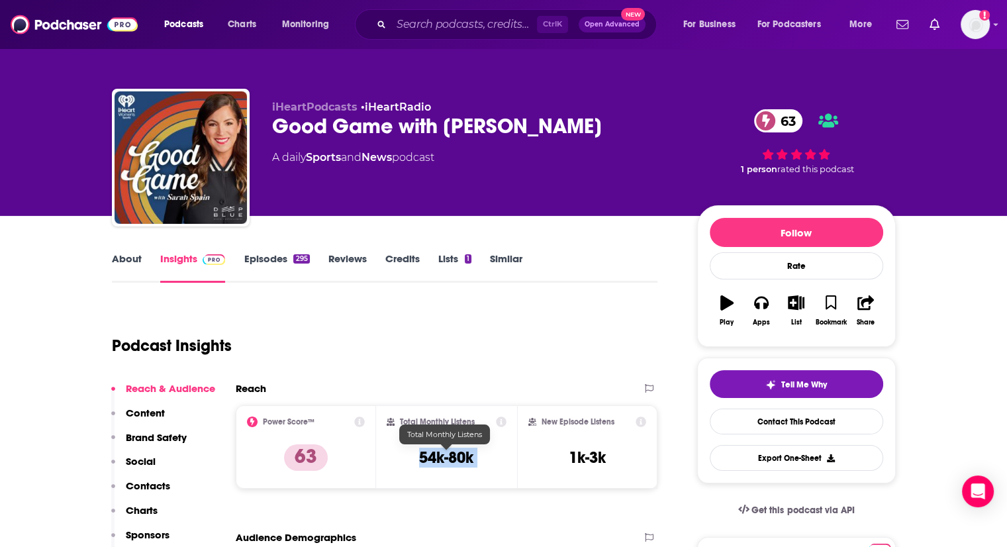
click at [467, 456] on h3 "54k-80k" at bounding box center [446, 458] width 54 height 20
click at [583, 450] on h3 "1k-3k" at bounding box center [587, 458] width 37 height 20
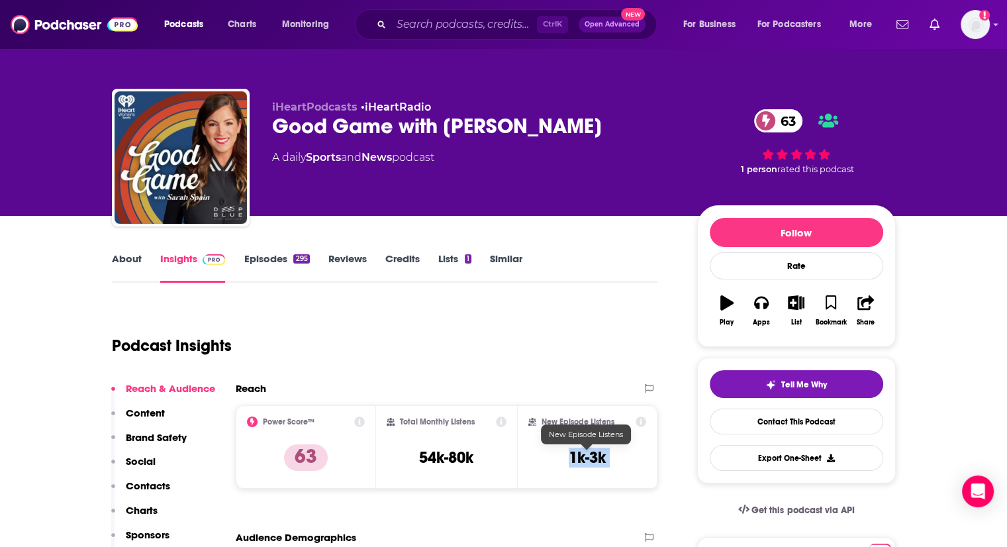
click at [583, 450] on h3 "1k-3k" at bounding box center [587, 458] width 37 height 20
copy div "1k-3k Export One-Sheet"
click at [419, 24] on input "Search podcasts, credits, & more..." at bounding box center [464, 24] width 146 height 21
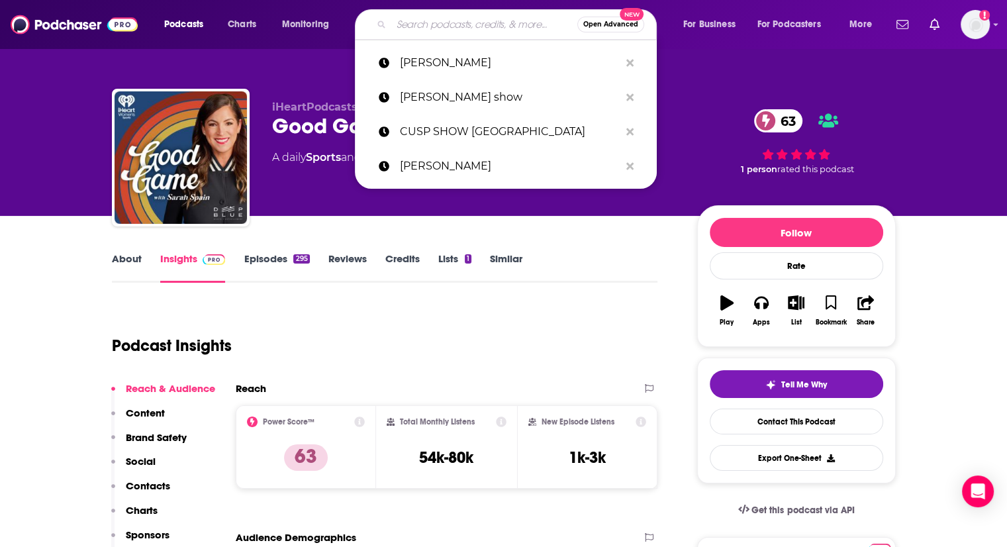
paste input "Daily Zeitgeist"
type input "Daily Zeitgeist"
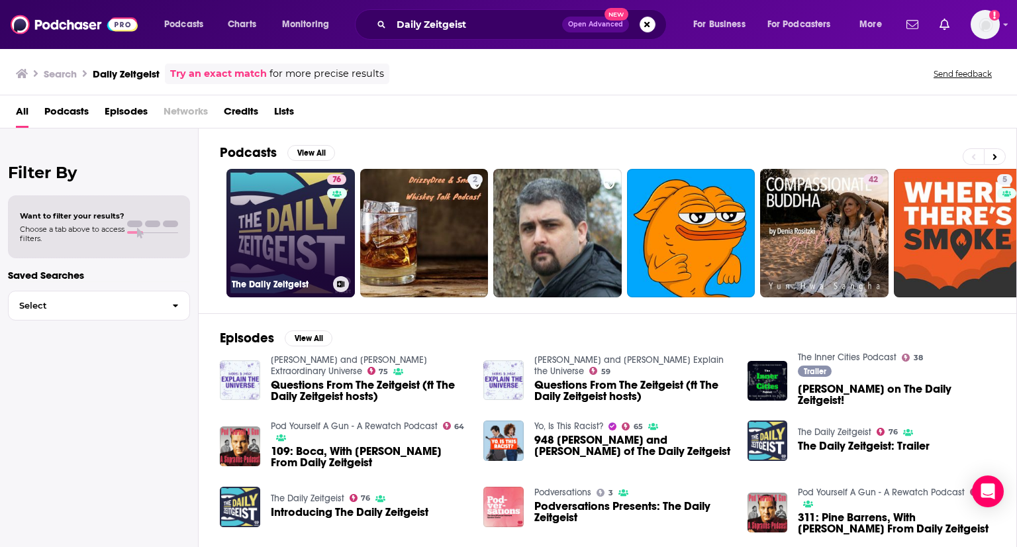
click at [294, 260] on link "76 The Daily Zeitgeist" at bounding box center [290, 233] width 128 height 128
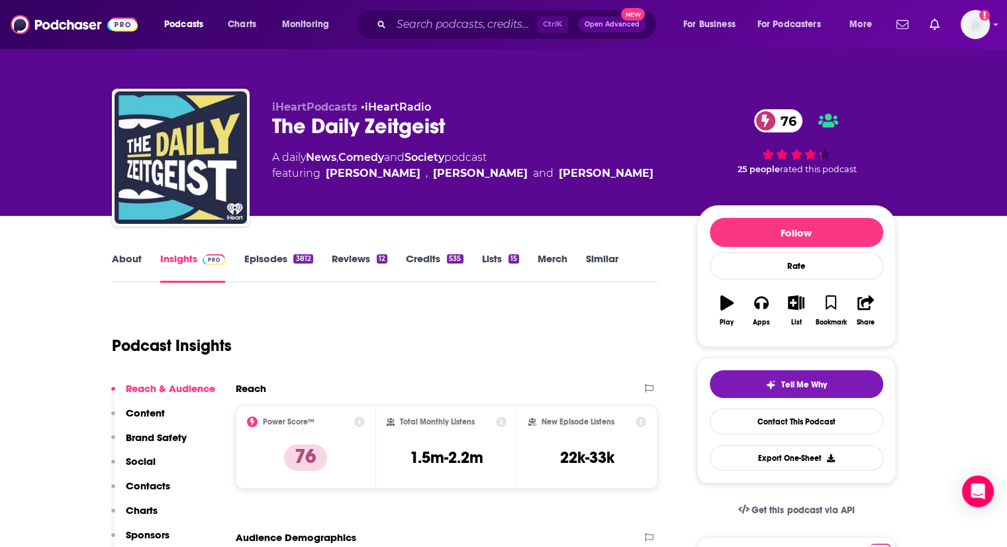
scroll to position [132, 0]
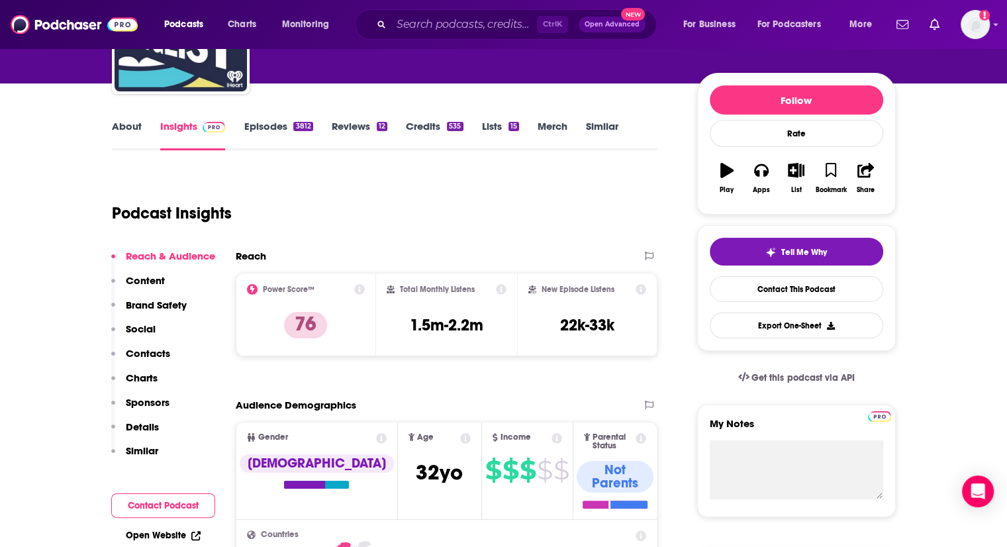
click at [445, 324] on h3 "1.5m-2.2m" at bounding box center [446, 325] width 73 height 20
click at [595, 320] on h3 "22k-33k" at bounding box center [587, 325] width 54 height 20
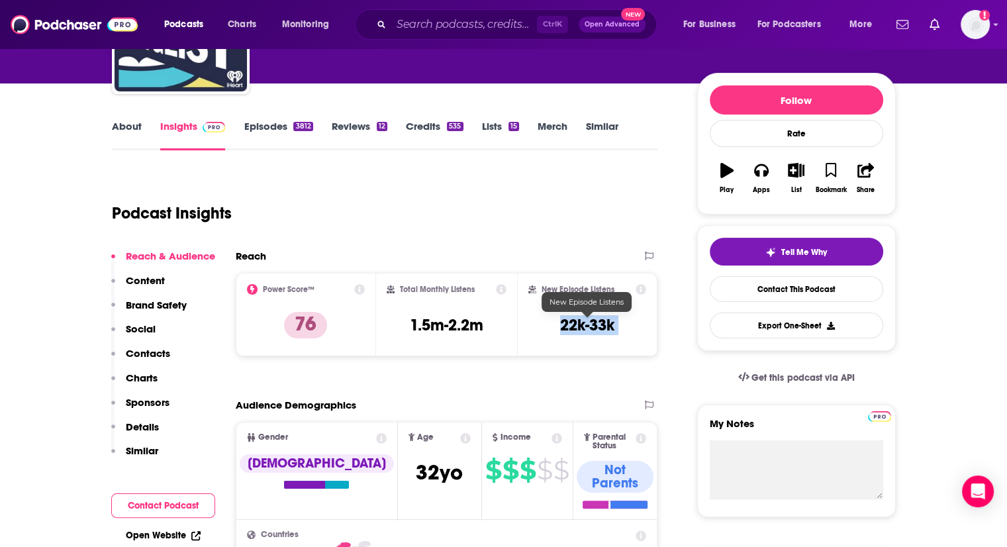
click at [595, 320] on h3 "22k-33k" at bounding box center [587, 325] width 54 height 20
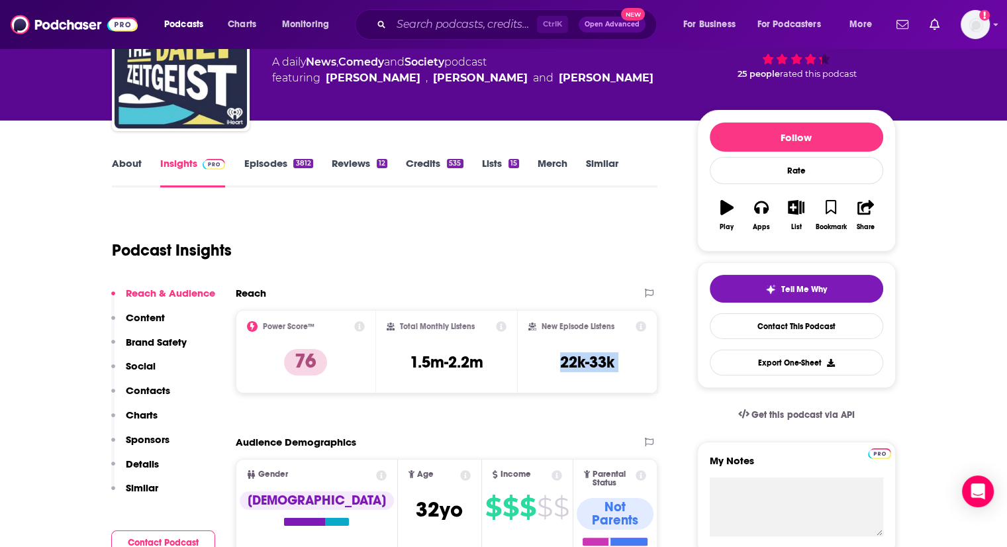
scroll to position [66, 0]
